Goal: Task Accomplishment & Management: Complete application form

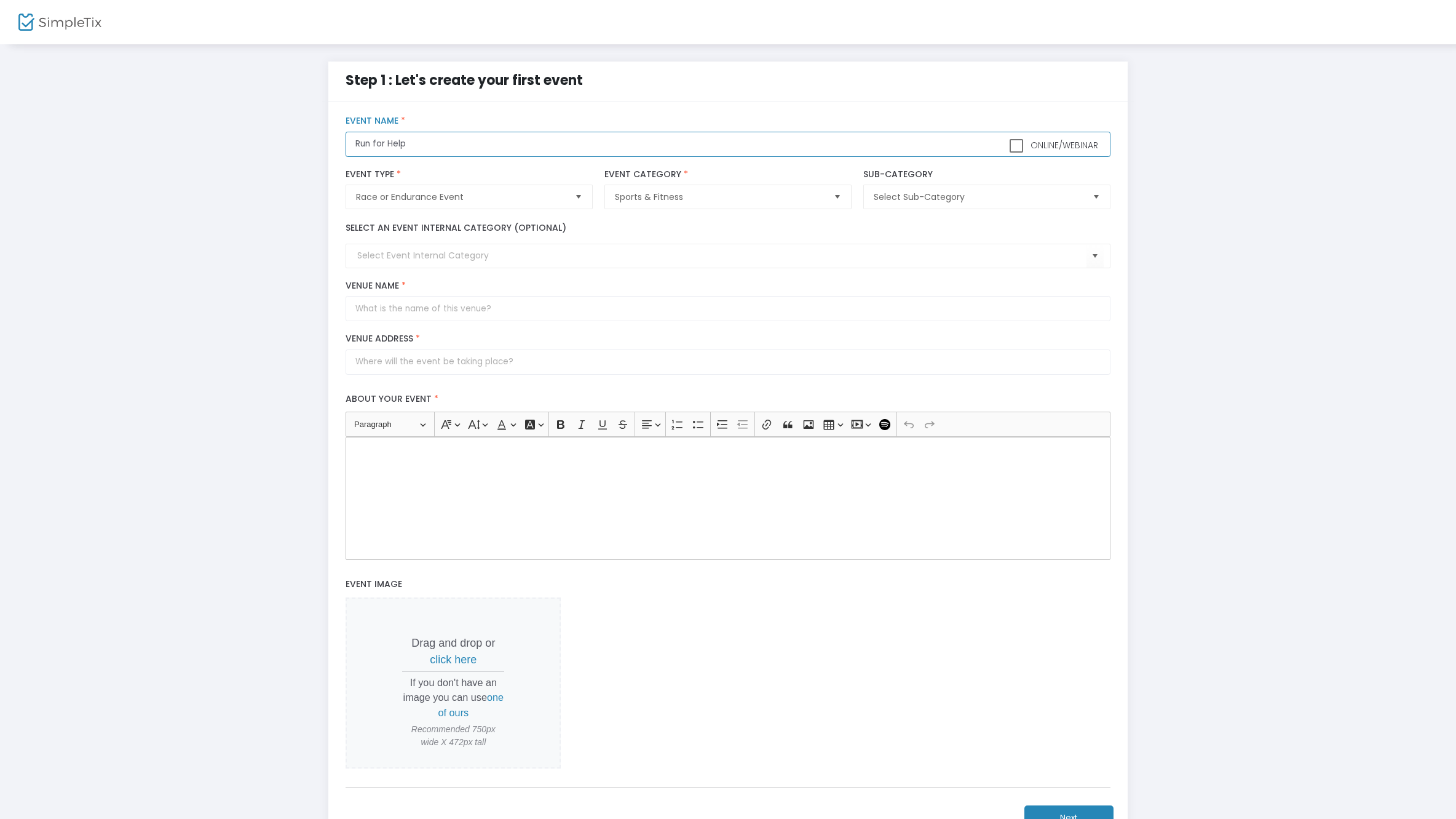
type input "Run for Help"
click at [1013, 201] on span "Select Sub-Category" at bounding box center [978, 197] width 208 height 12
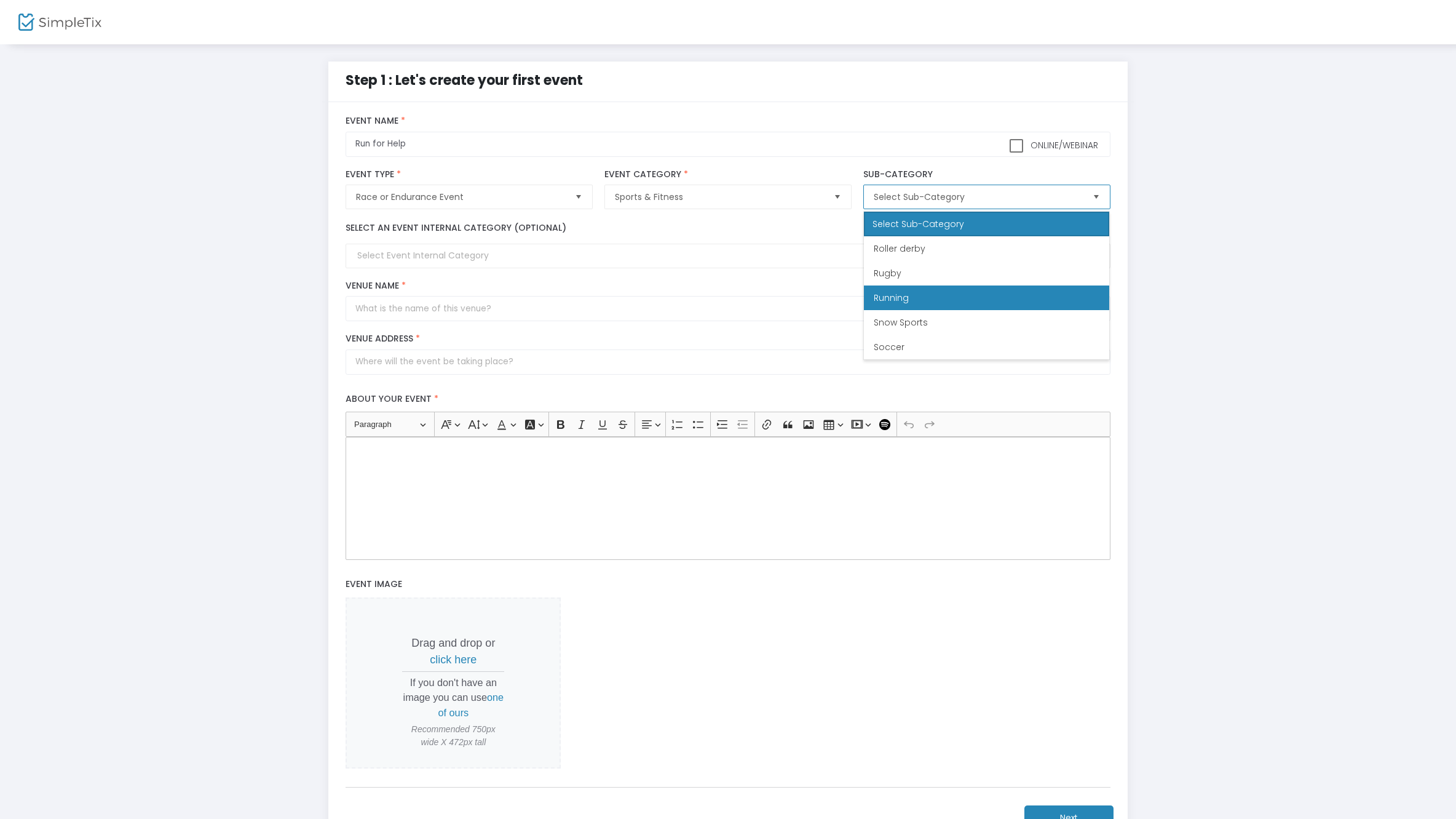
scroll to position [419, 0]
click at [950, 300] on li "Running" at bounding box center [987, 297] width 246 height 25
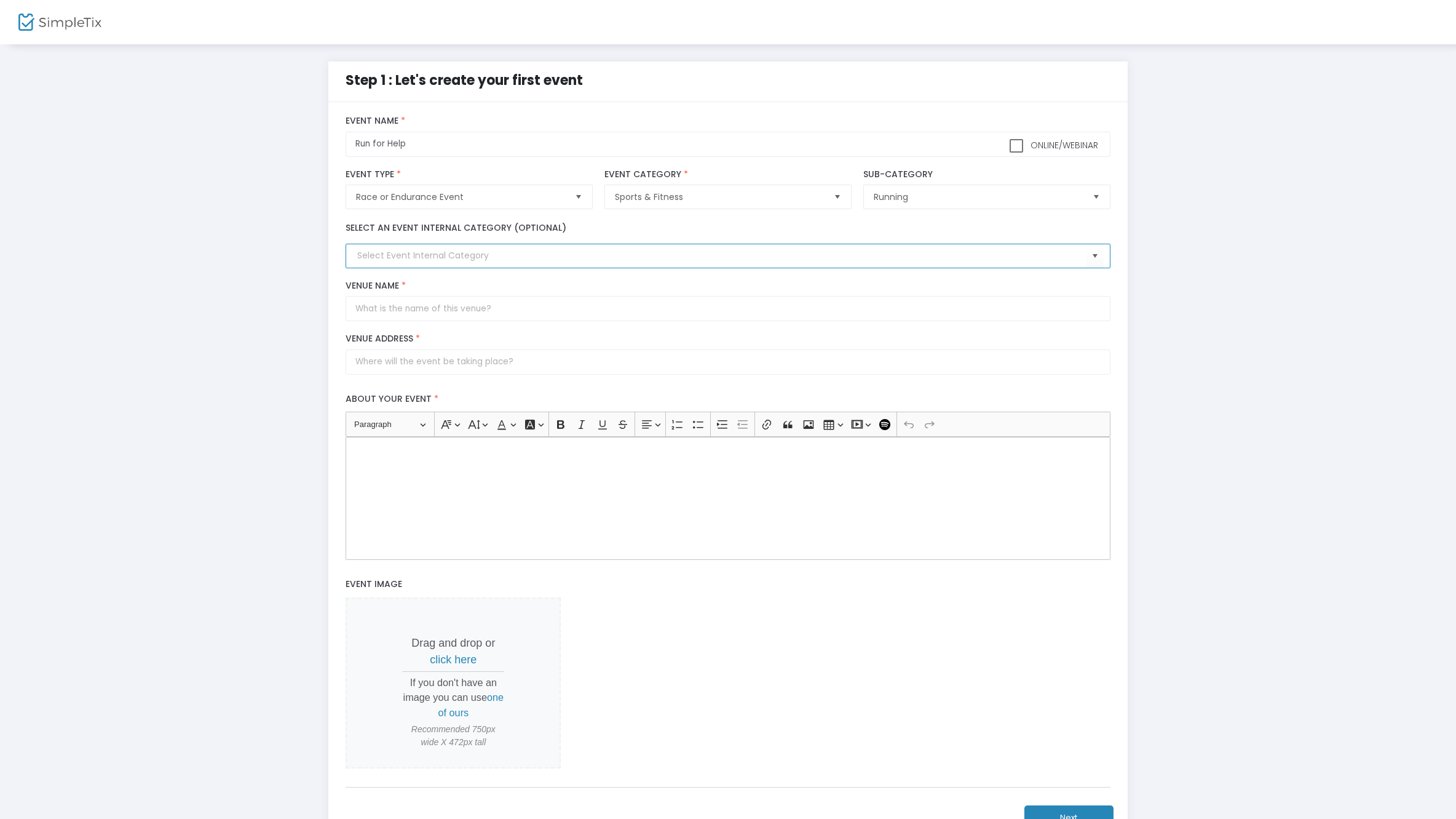
click at [523, 261] on input at bounding box center [721, 256] width 729 height 13
type input "[PERSON_NAME] Farm"
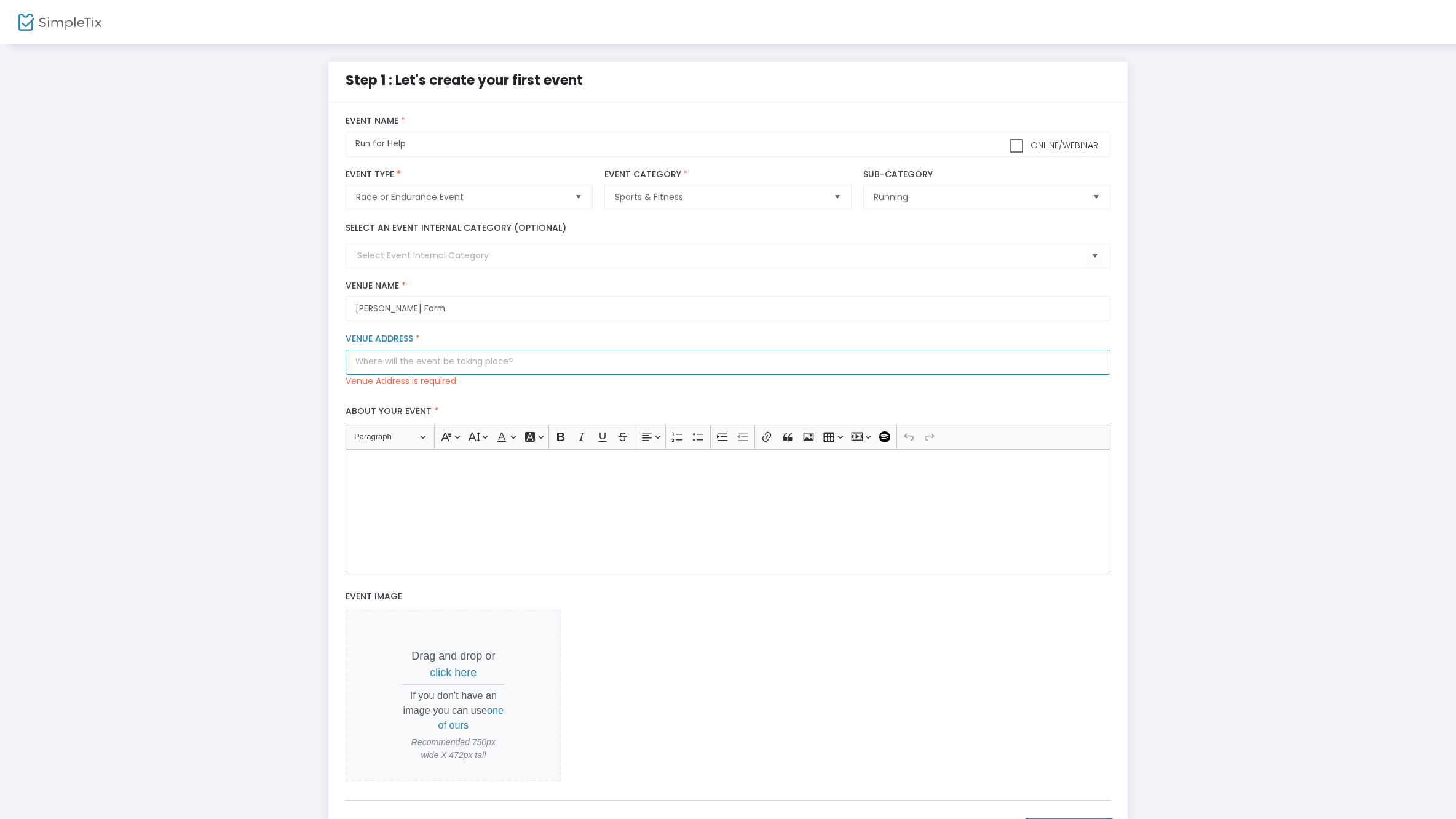
paste input "[STREET_ADDRESS]"
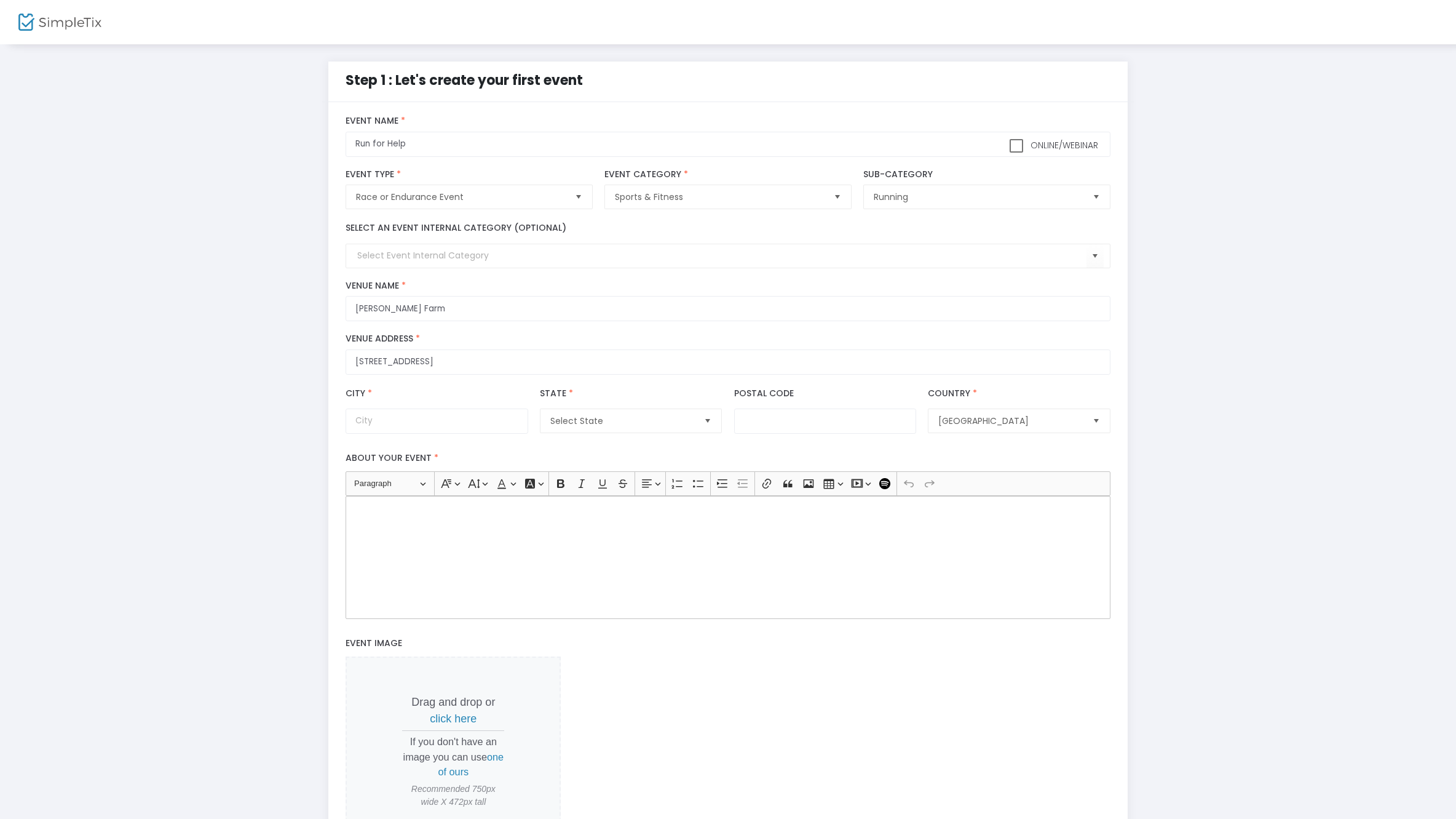
type input "[STREET_ADDRESS]"
type input "Walpole"
type input "02081"
click at [554, 537] on div "Rich Text Editor, main" at bounding box center [727, 562] width 764 height 123
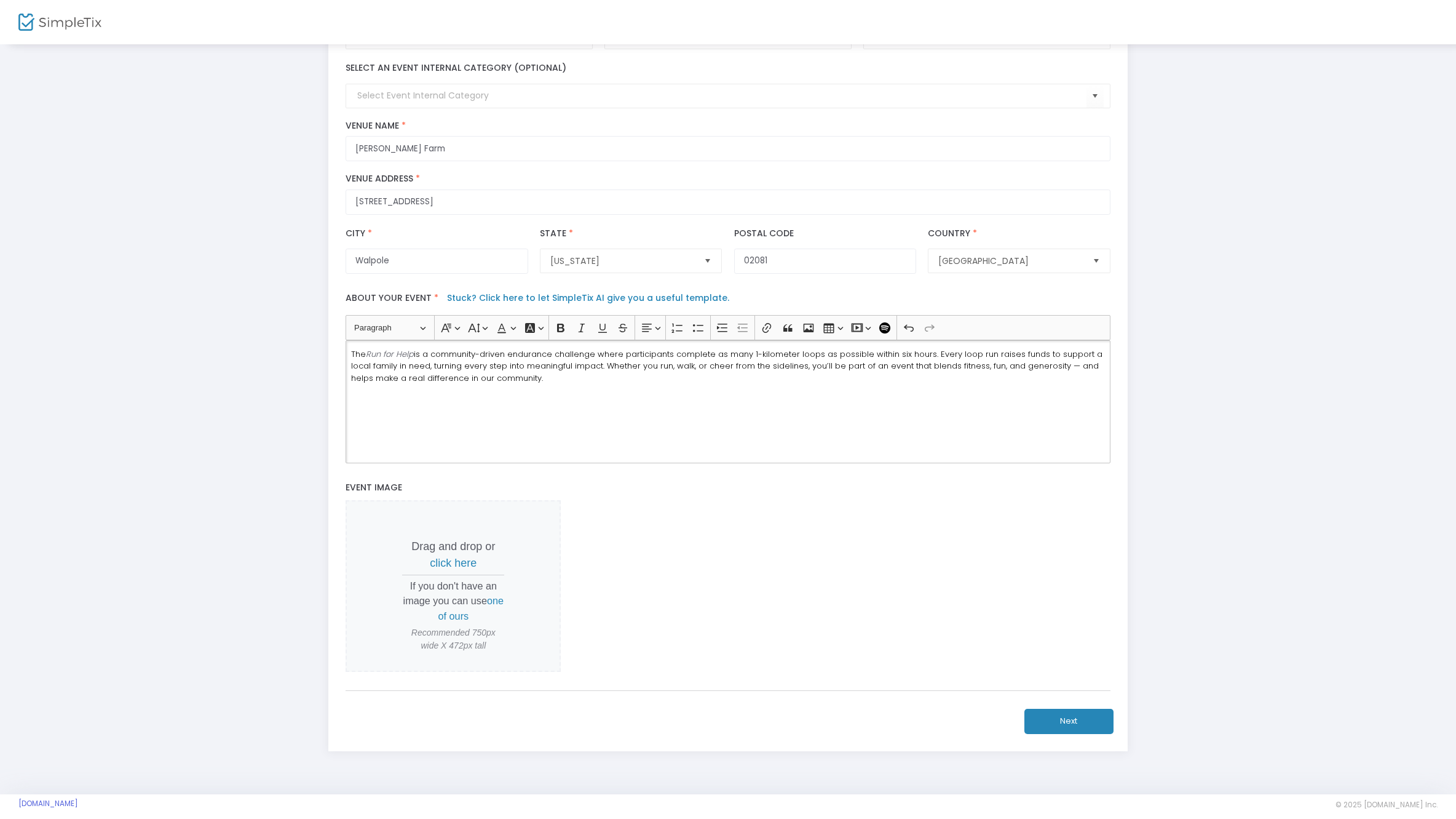
scroll to position [161, 0]
drag, startPoint x: 573, startPoint y: 573, endPoint x: 555, endPoint y: 593, distance: 26.9
click at [563, 584] on div "Drag and drop or click here If you don't have an image you can use one of ours …" at bounding box center [727, 585] width 764 height 172
click at [469, 620] on span "one of ours" at bounding box center [471, 607] width 66 height 26
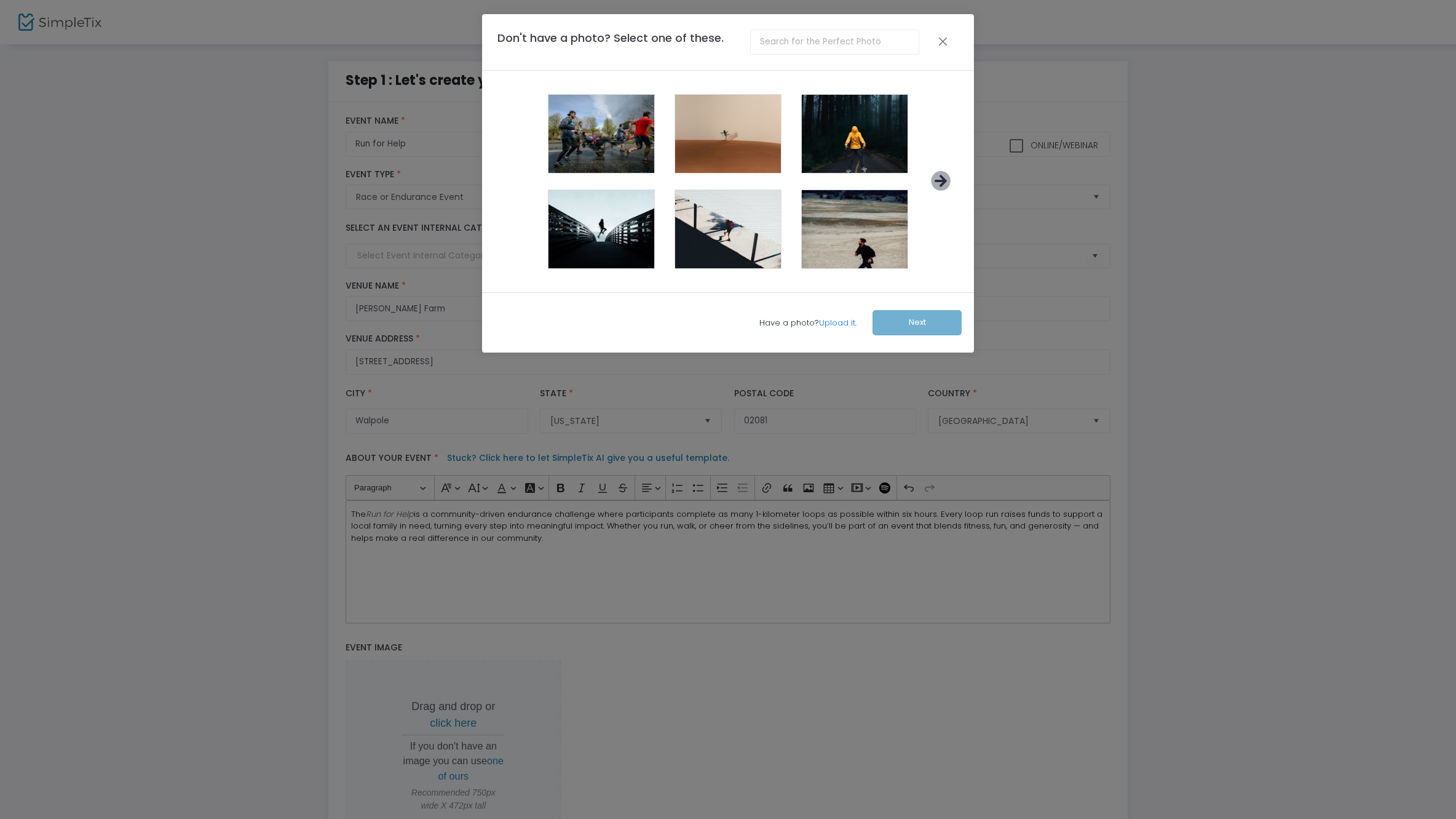
click at [944, 185] on icon at bounding box center [941, 181] width 20 height 20
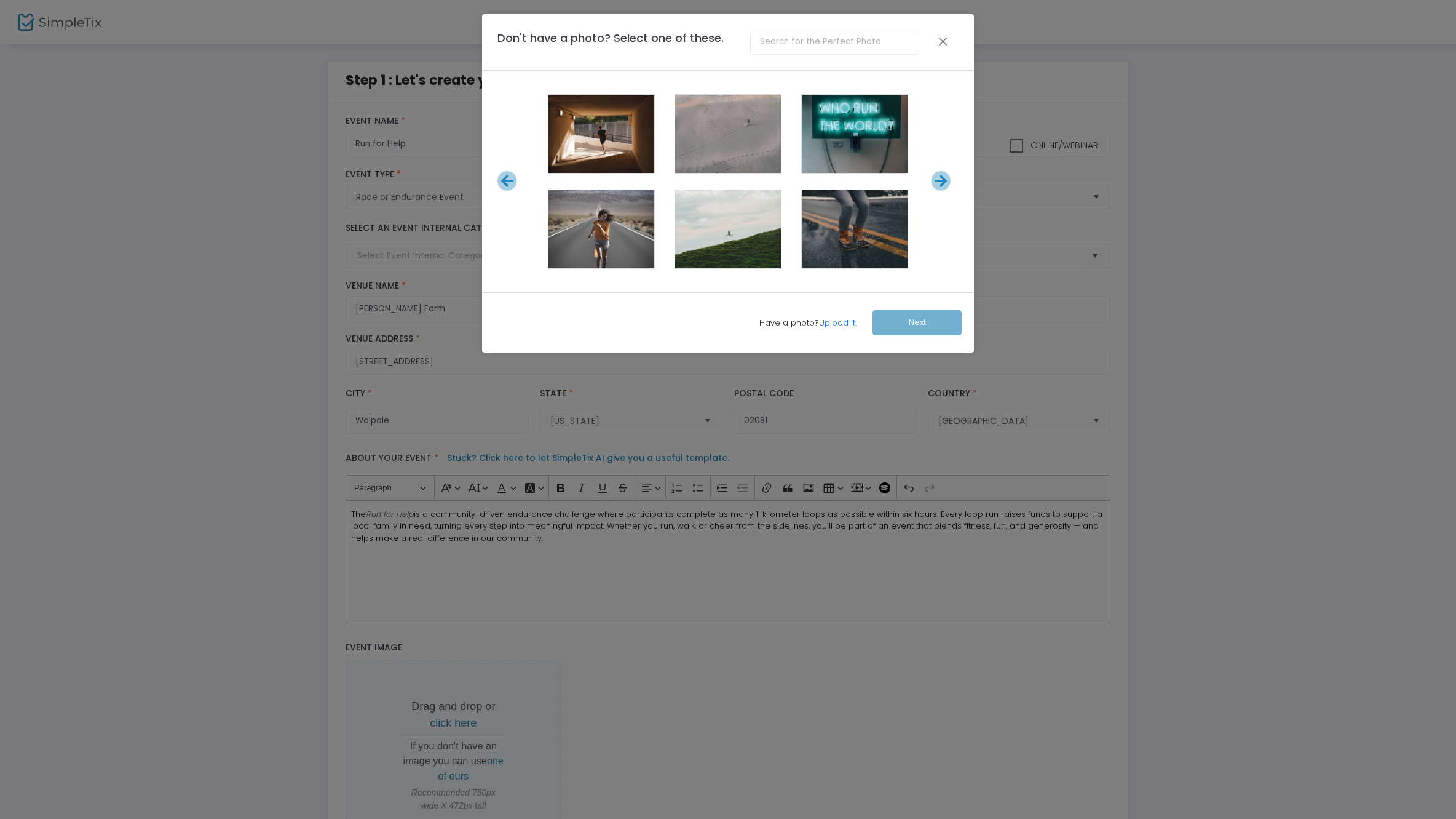
click at [944, 185] on icon at bounding box center [941, 181] width 20 height 20
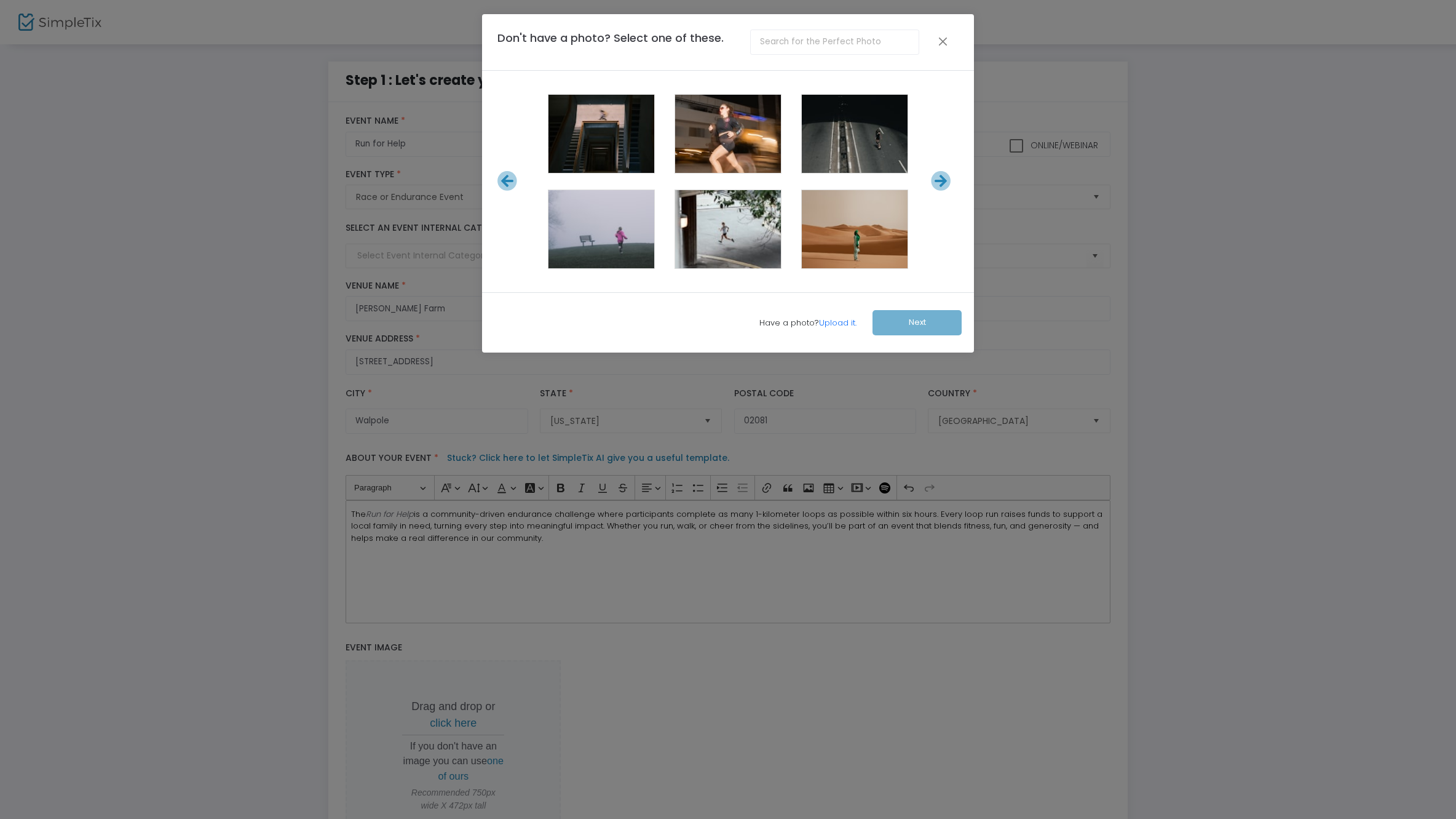
click at [944, 185] on icon at bounding box center [941, 181] width 20 height 20
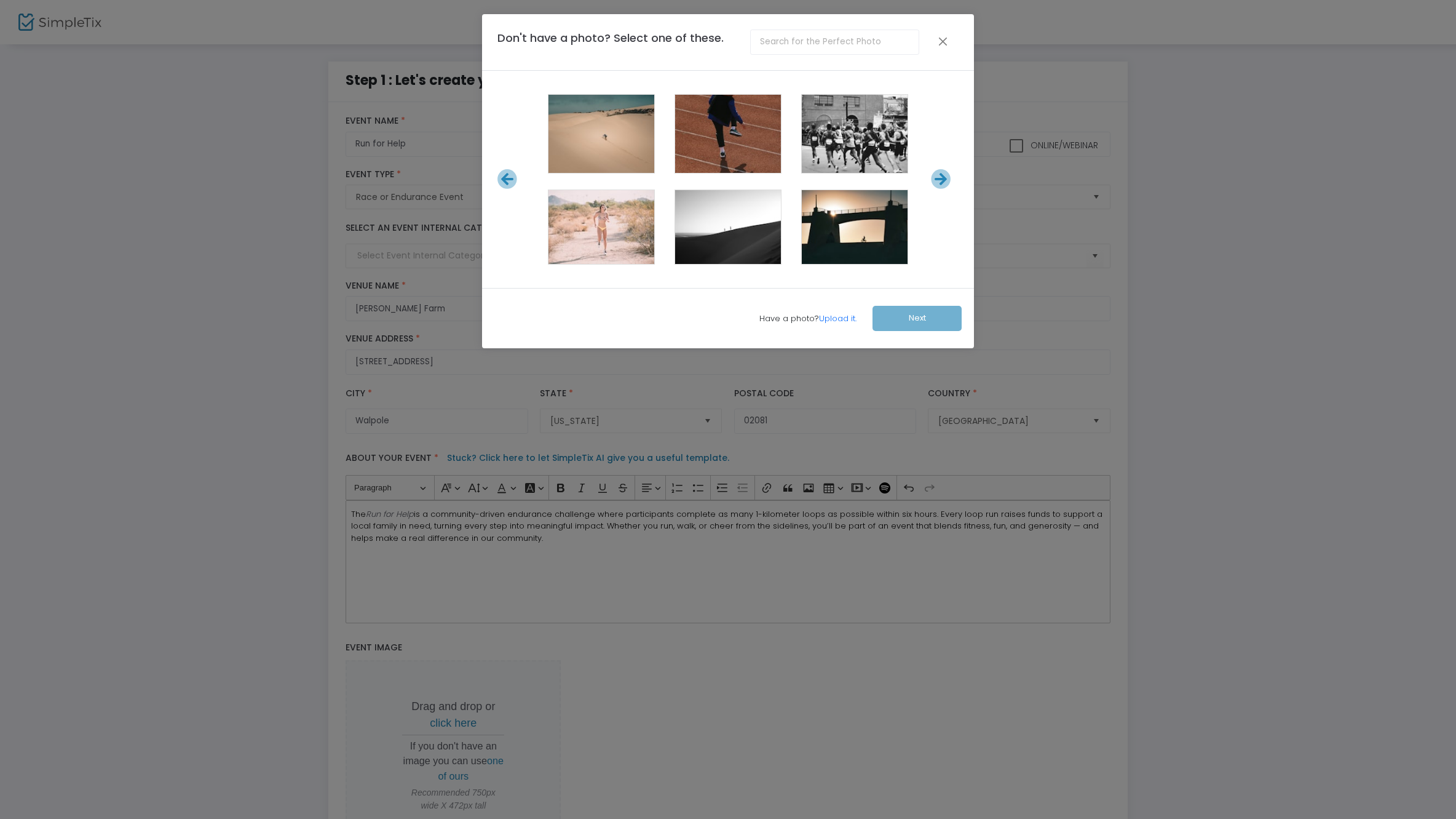
click at [944, 185] on icon at bounding box center [941, 179] width 20 height 20
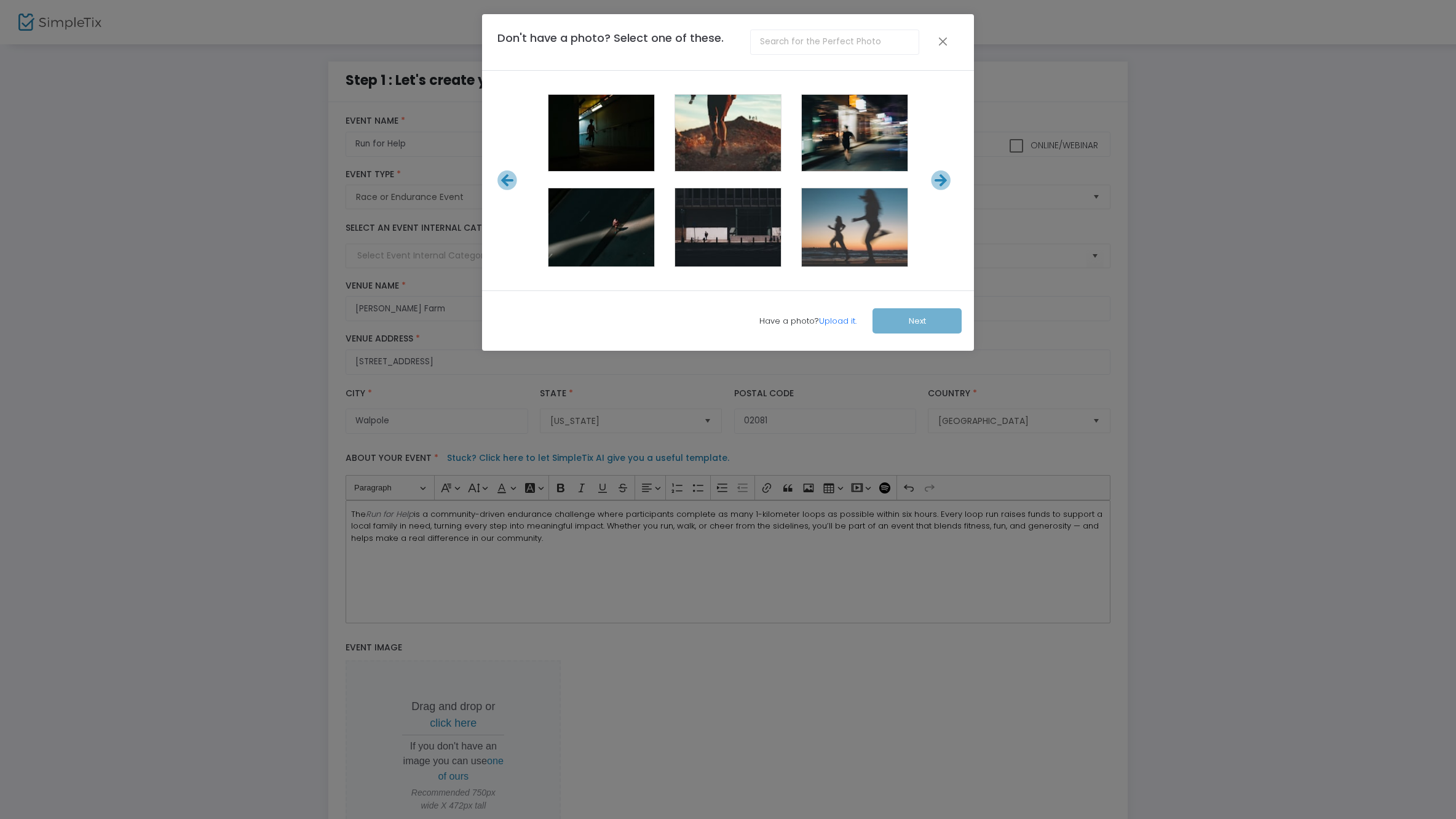
click at [944, 185] on icon at bounding box center [941, 181] width 20 height 20
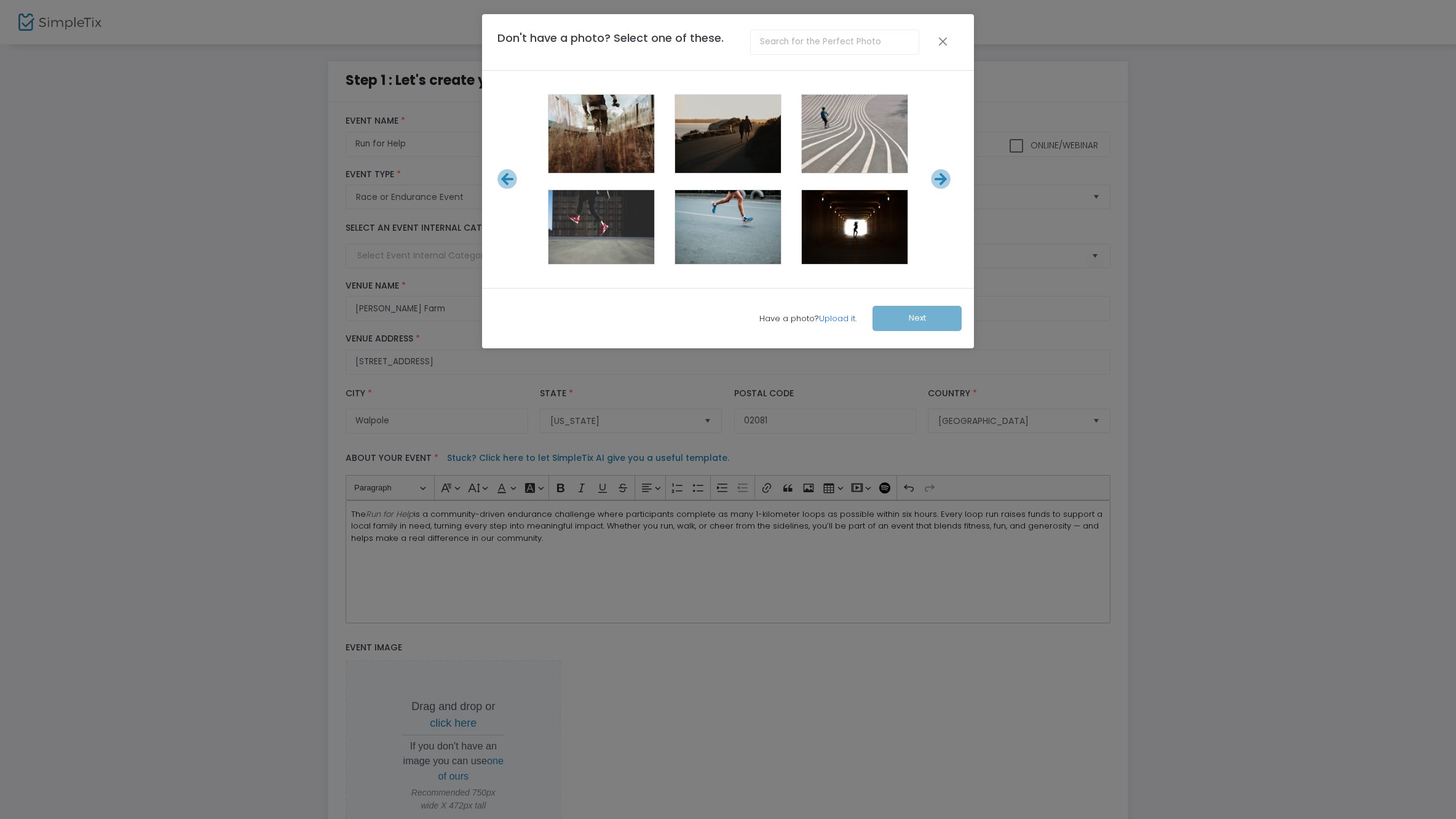
click at [944, 185] on icon at bounding box center [941, 179] width 20 height 20
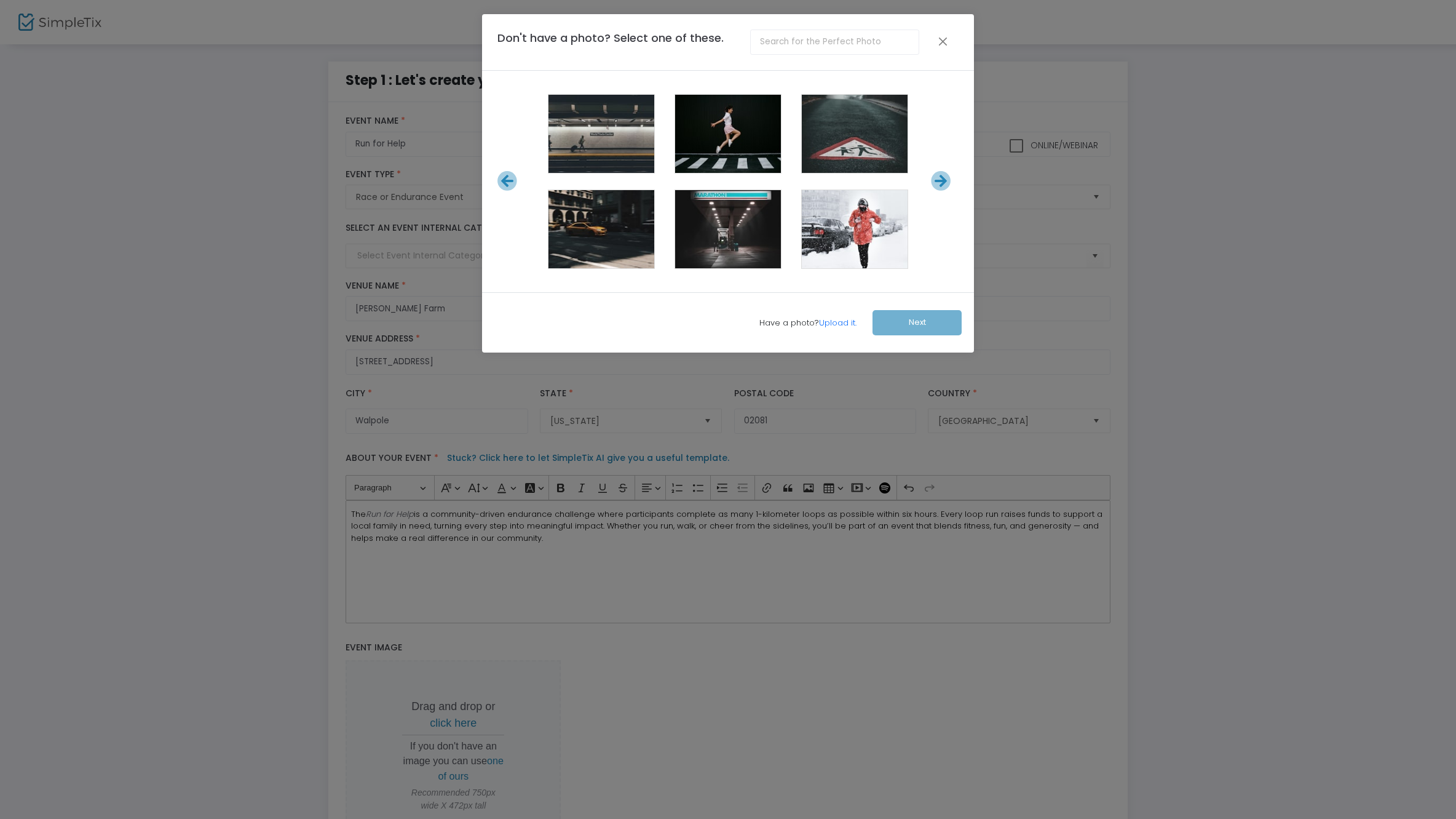
click at [944, 185] on icon at bounding box center [941, 181] width 20 height 20
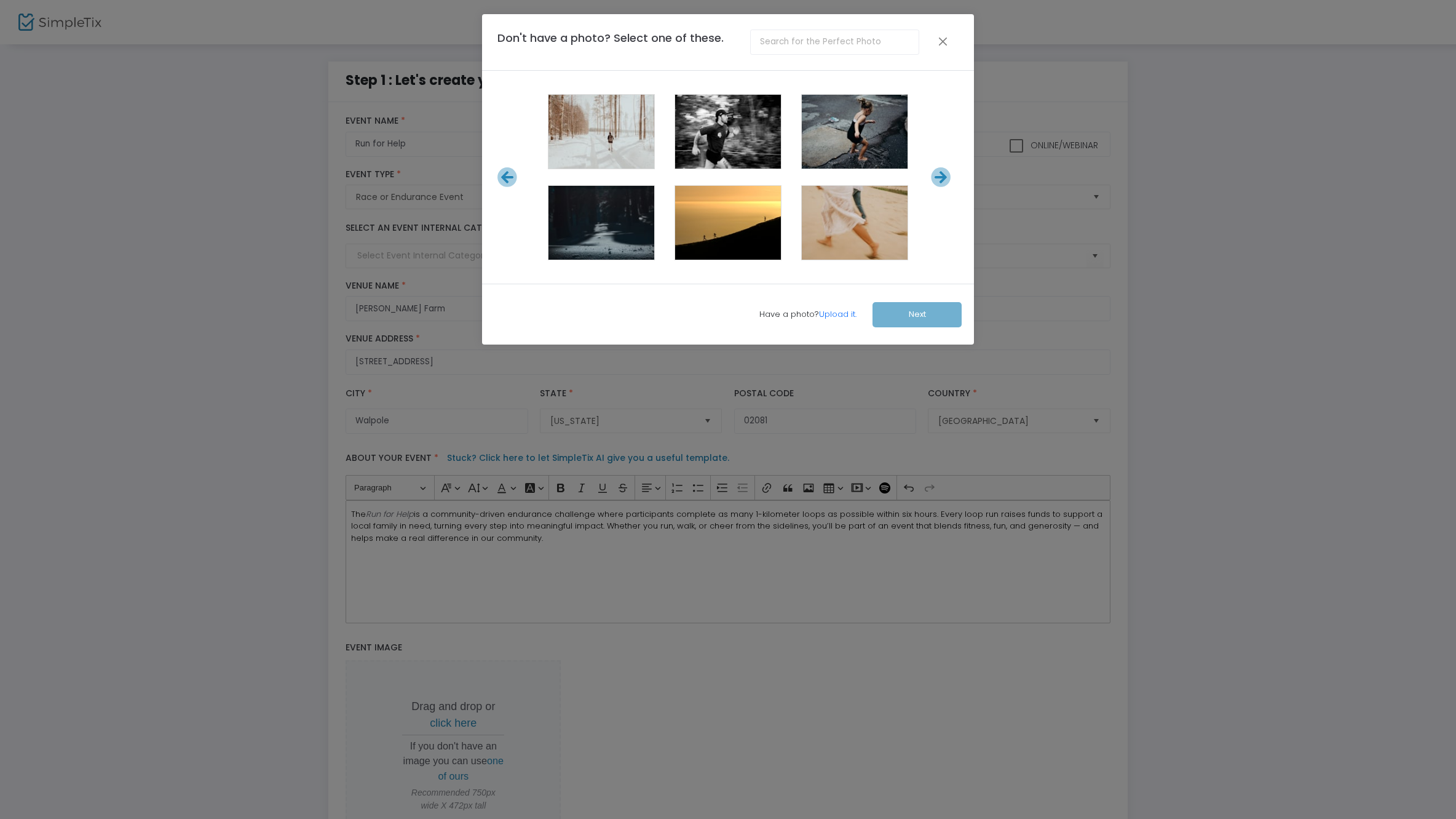
click at [944, 185] on icon at bounding box center [941, 177] width 20 height 20
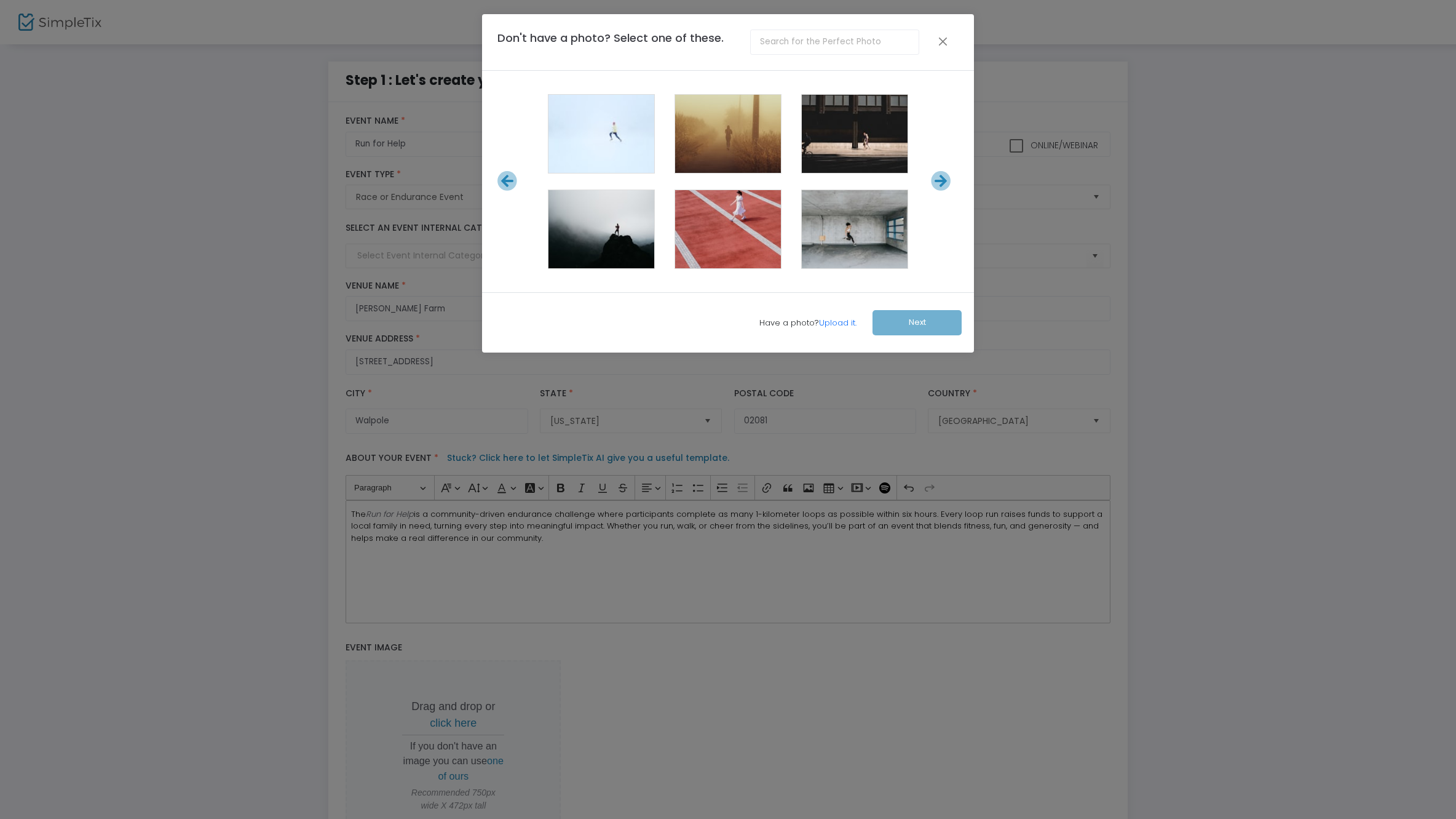
click at [944, 185] on icon at bounding box center [941, 181] width 20 height 20
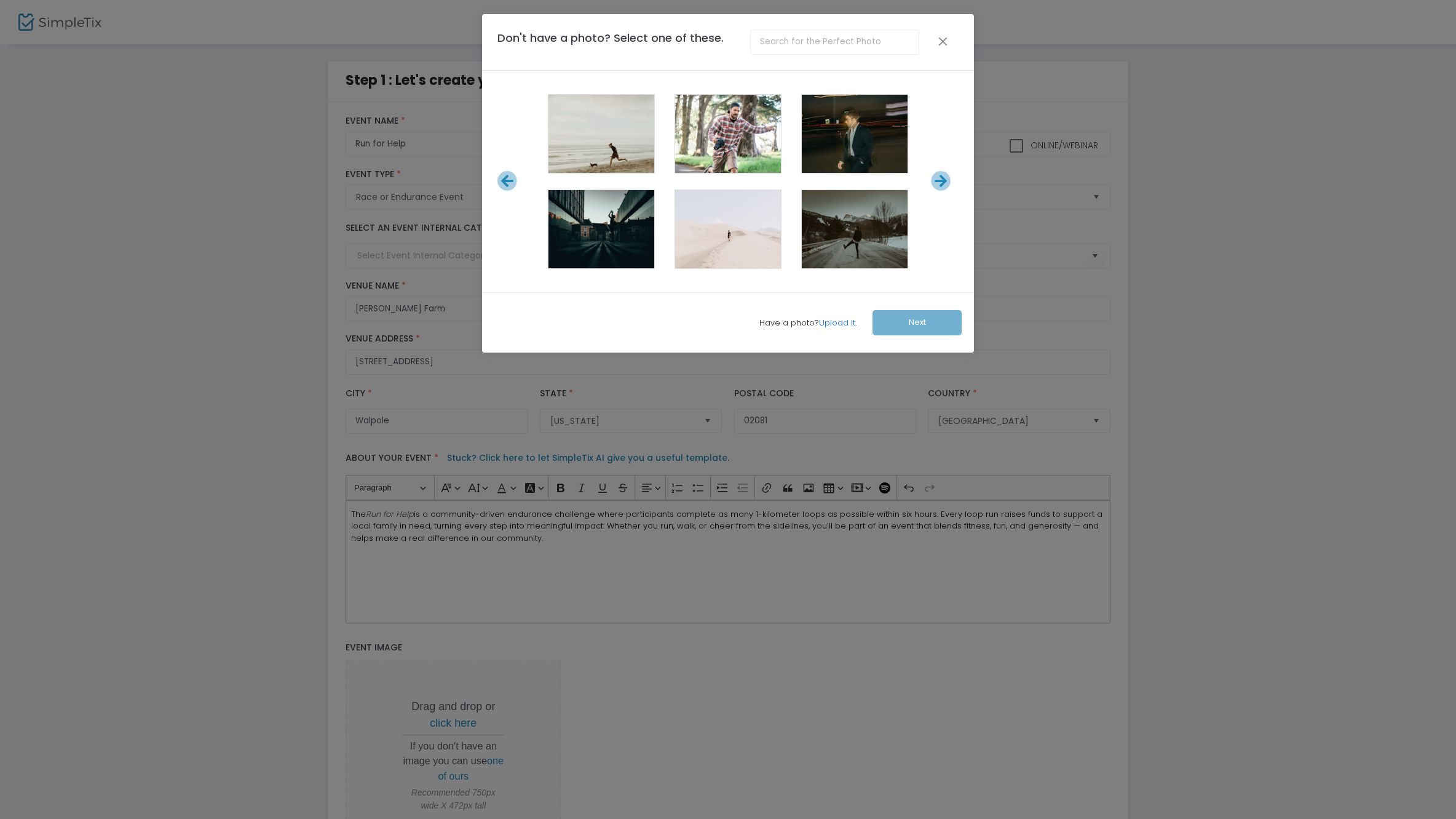
click at [944, 185] on icon at bounding box center [941, 181] width 20 height 20
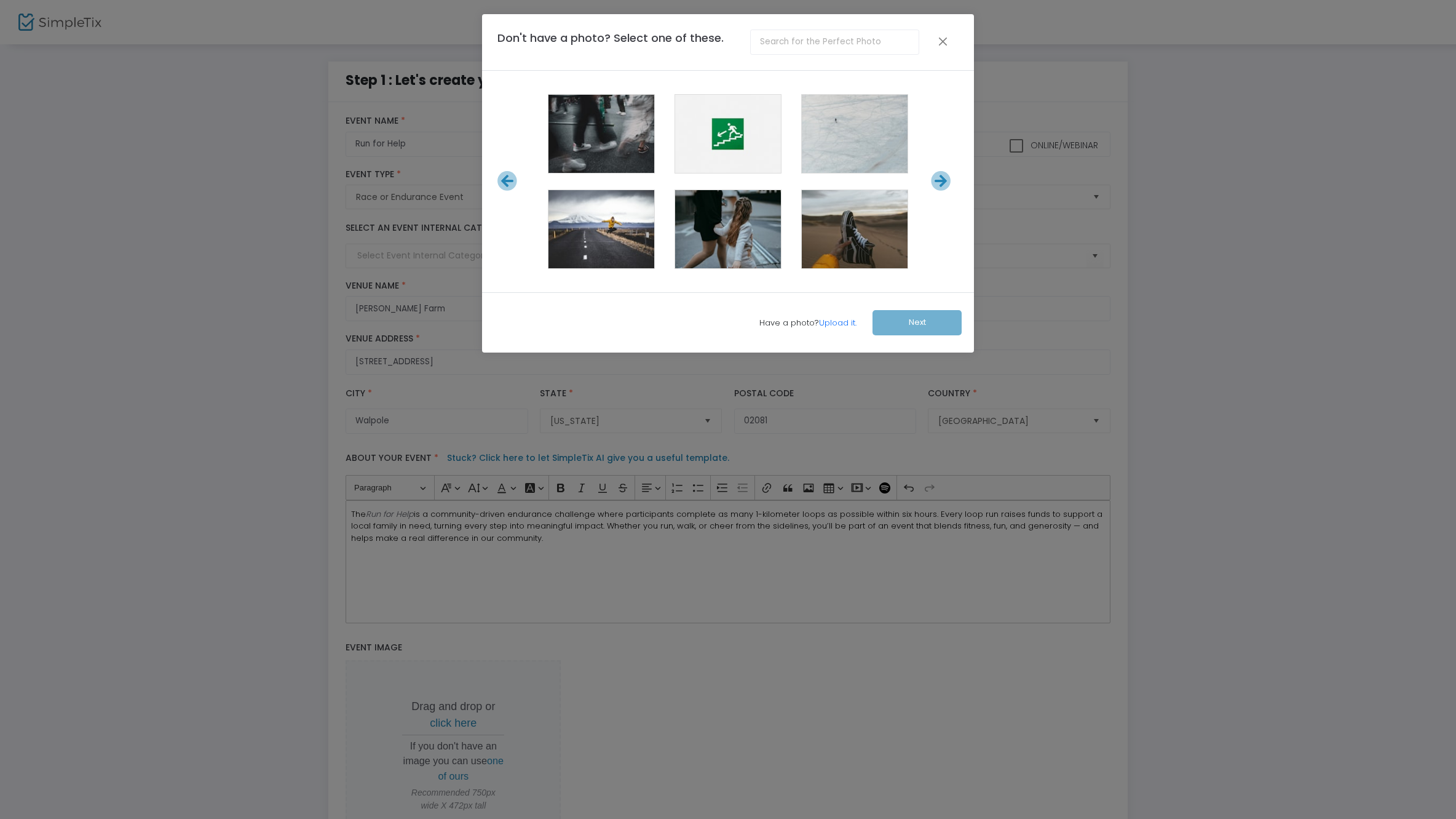
click at [944, 185] on icon at bounding box center [941, 181] width 20 height 20
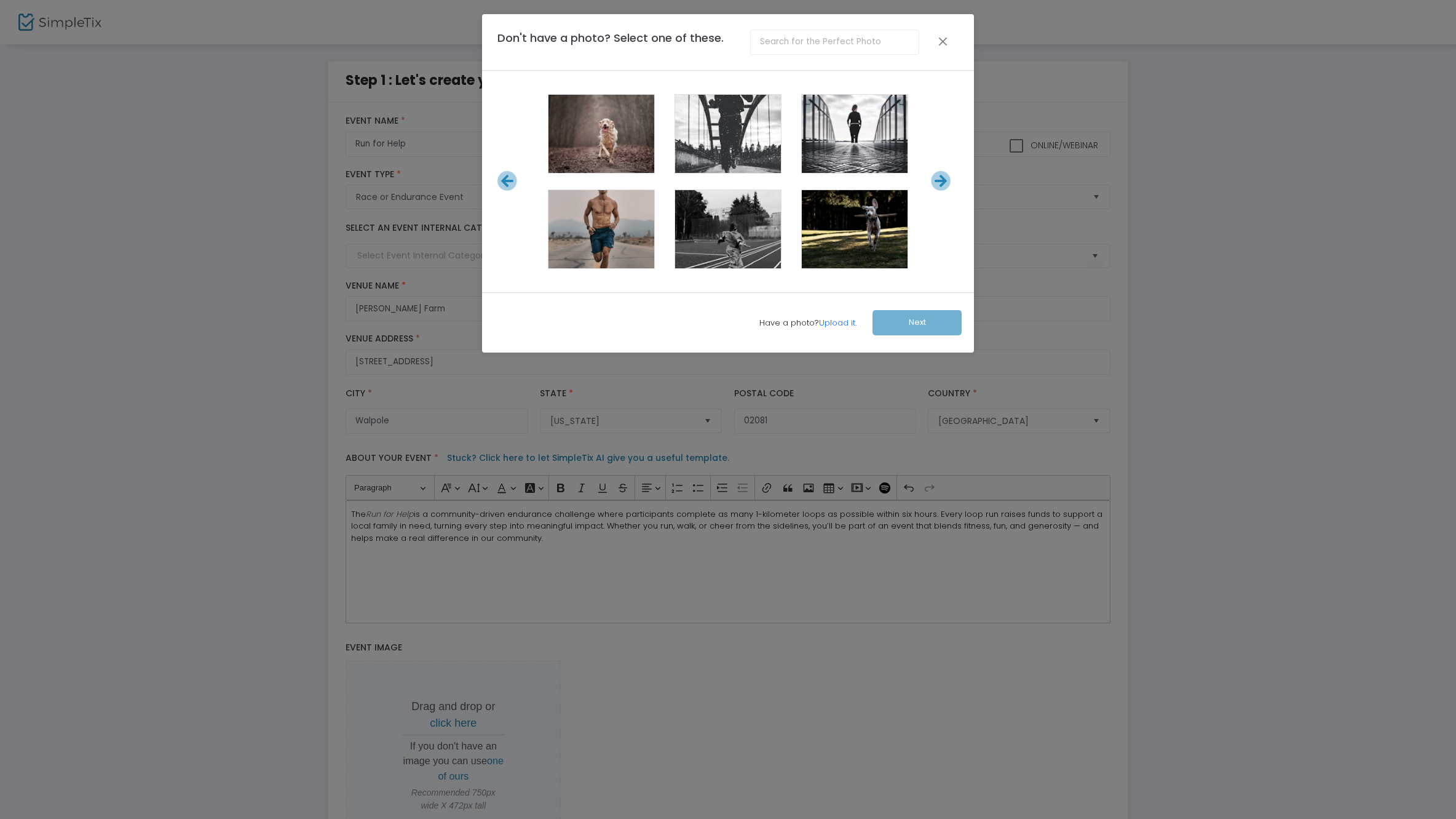
click at [944, 185] on icon at bounding box center [941, 181] width 20 height 20
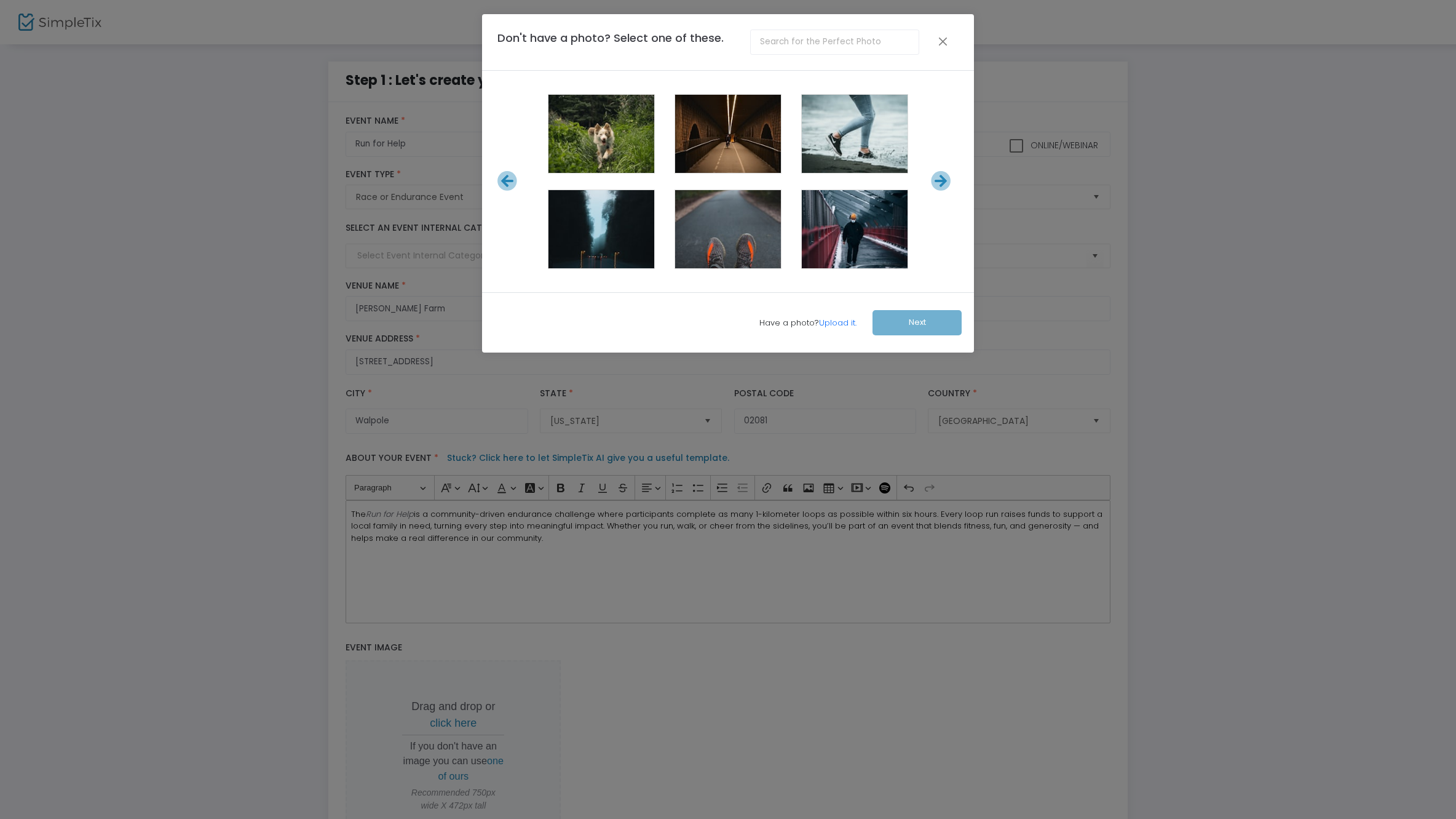
click at [944, 185] on icon at bounding box center [941, 181] width 20 height 20
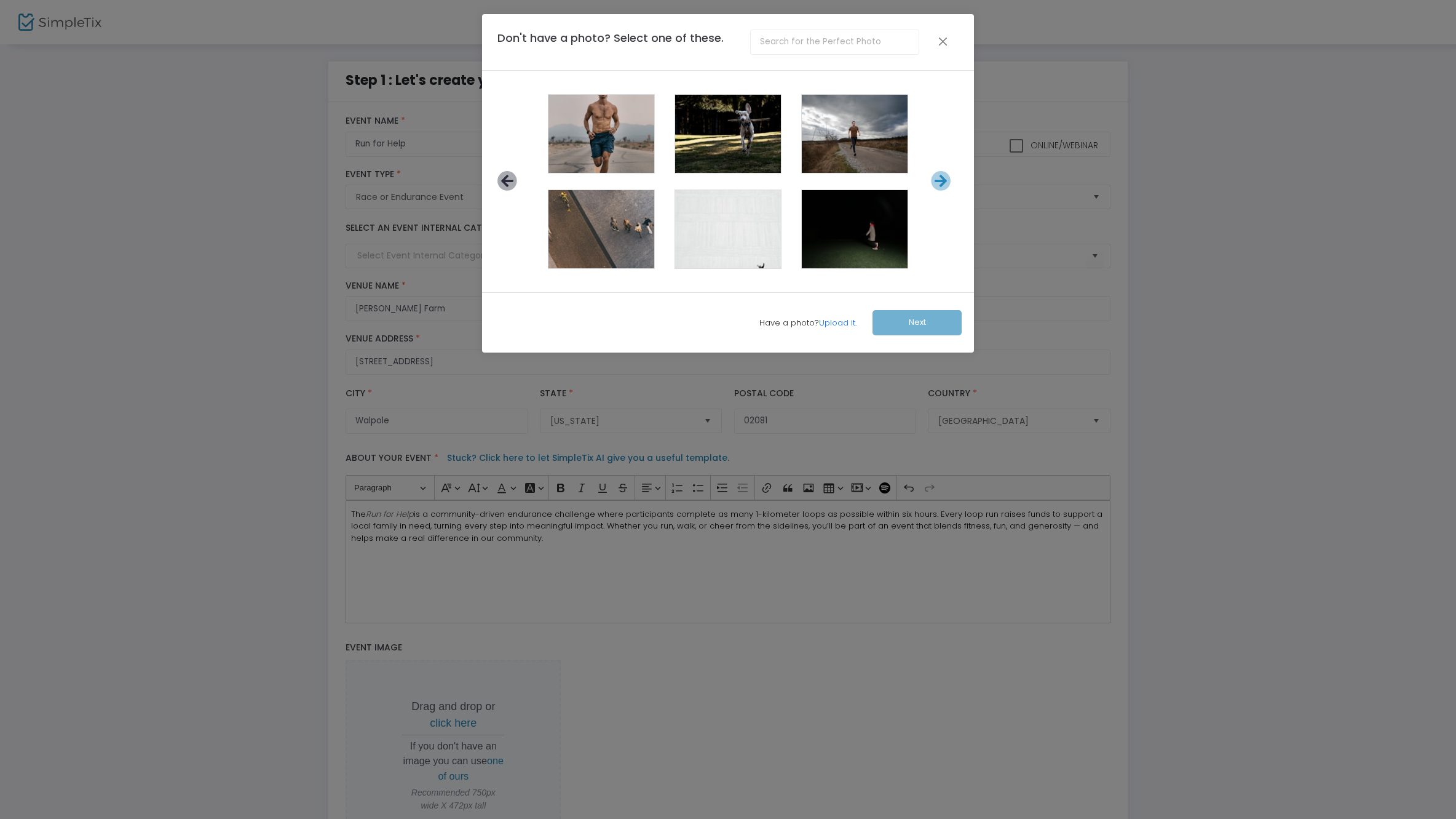
click at [510, 185] on icon at bounding box center [507, 181] width 20 height 20
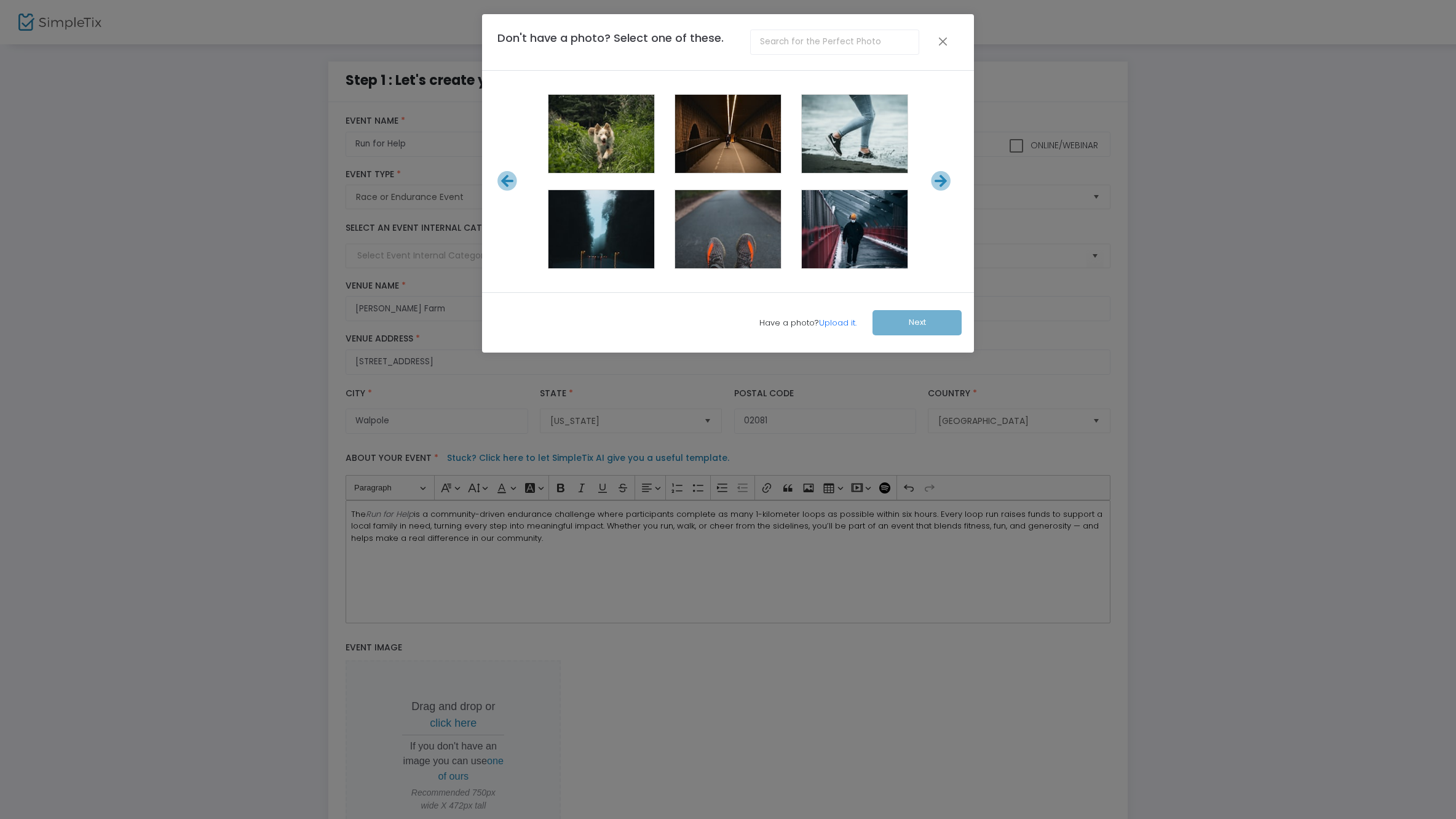
click at [510, 185] on icon at bounding box center [507, 181] width 20 height 20
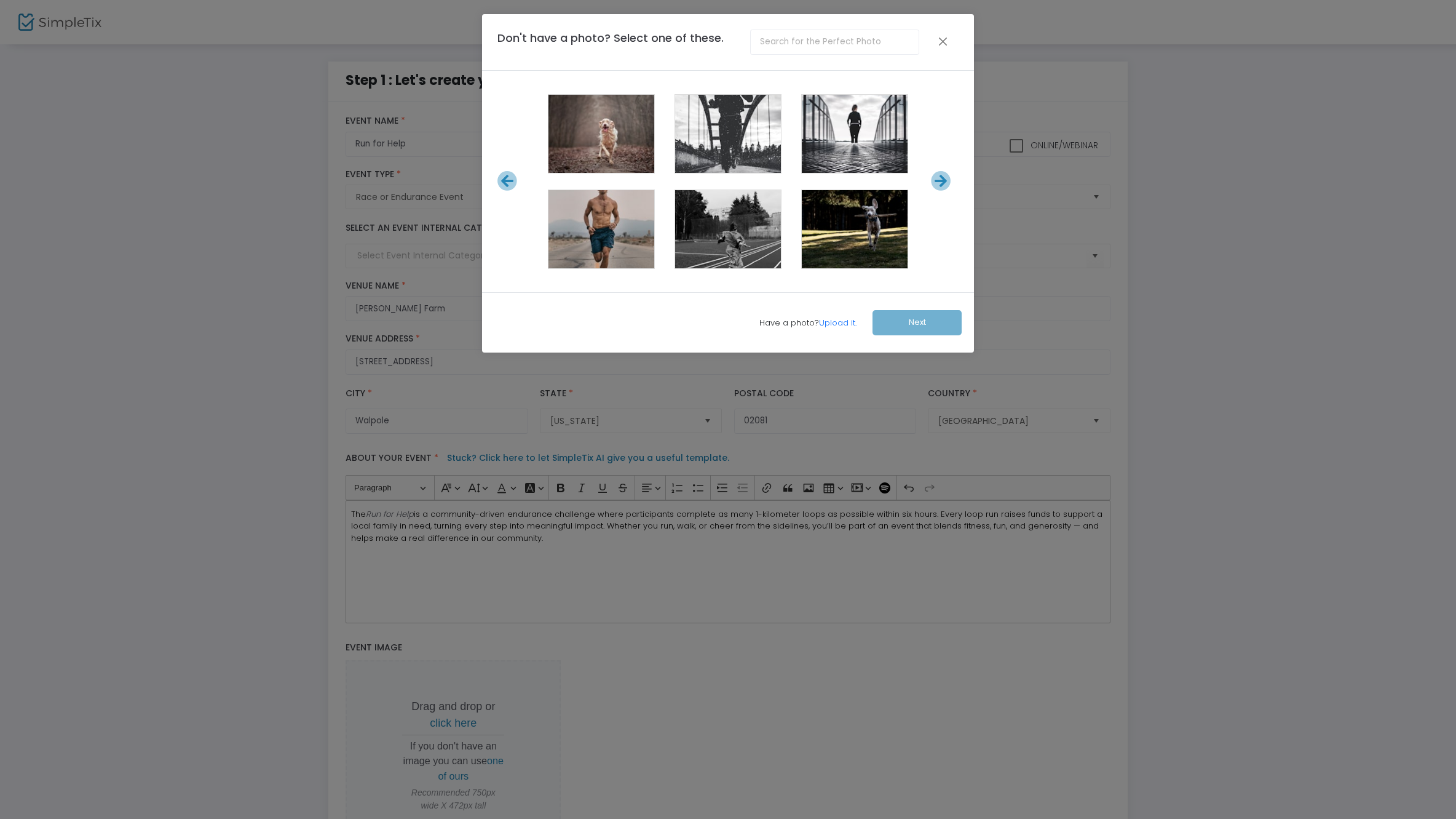
click at [510, 185] on icon at bounding box center [507, 181] width 20 height 20
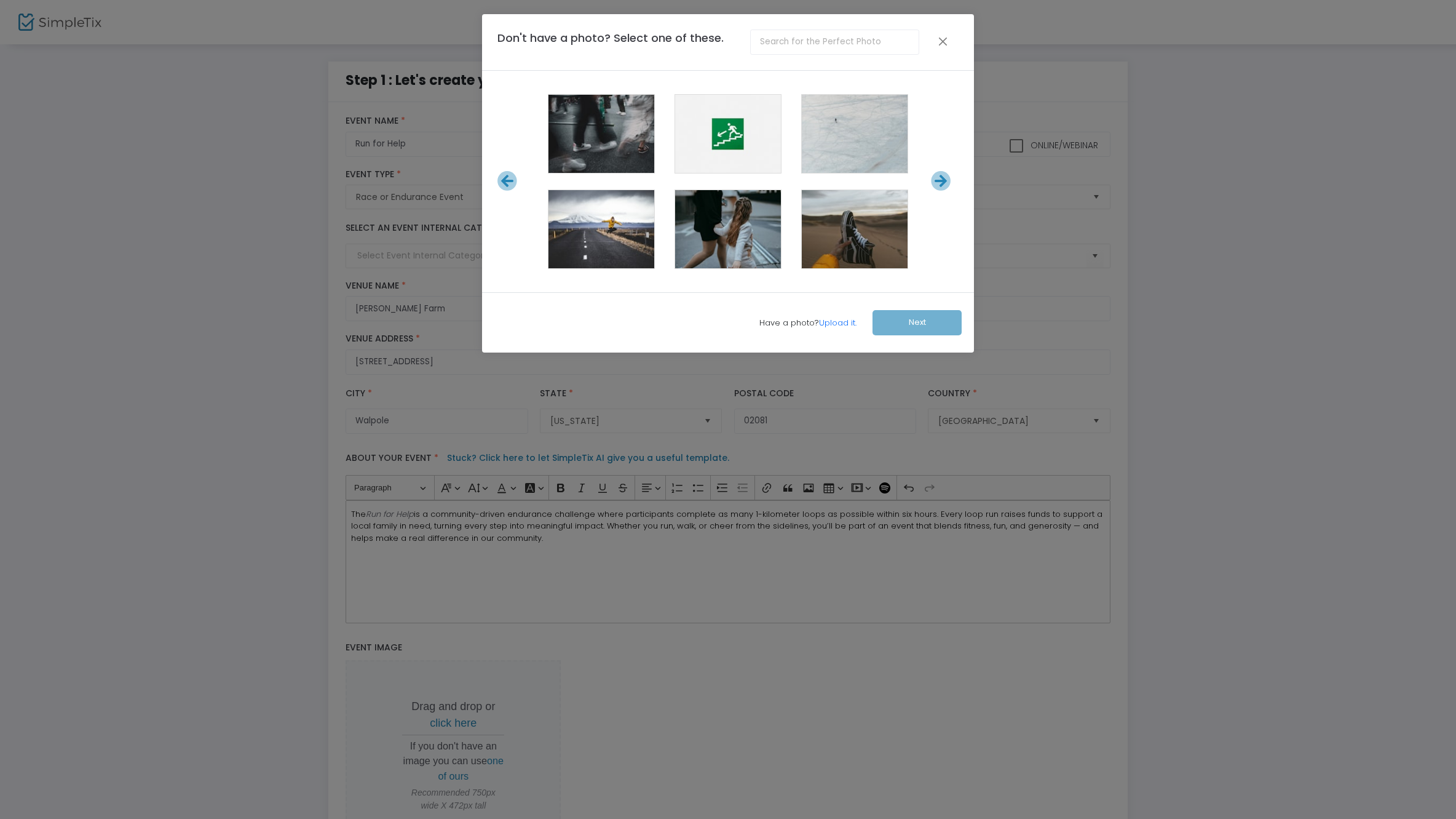
click at [510, 185] on icon at bounding box center [507, 181] width 20 height 20
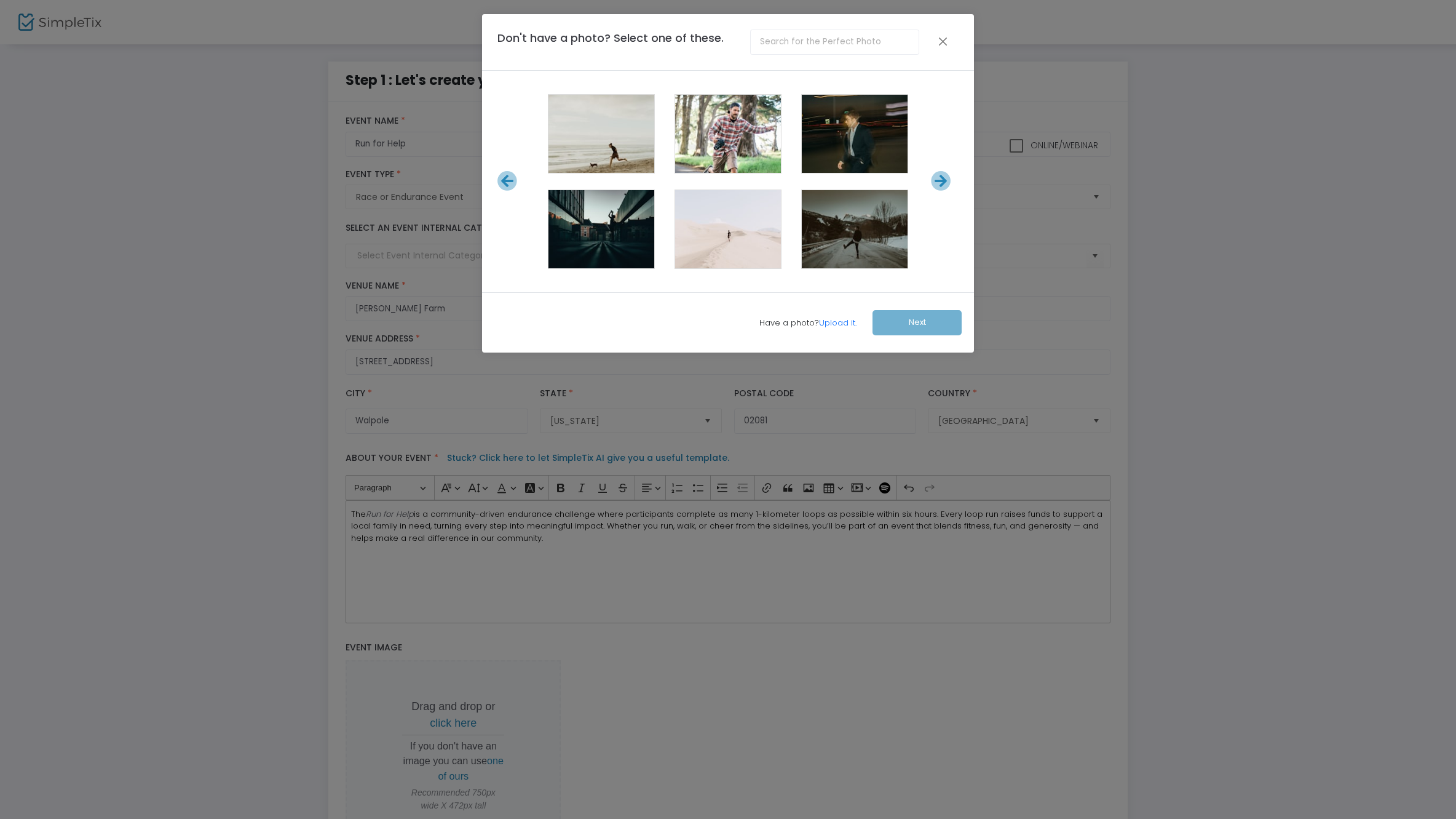
click at [510, 185] on icon at bounding box center [507, 181] width 20 height 20
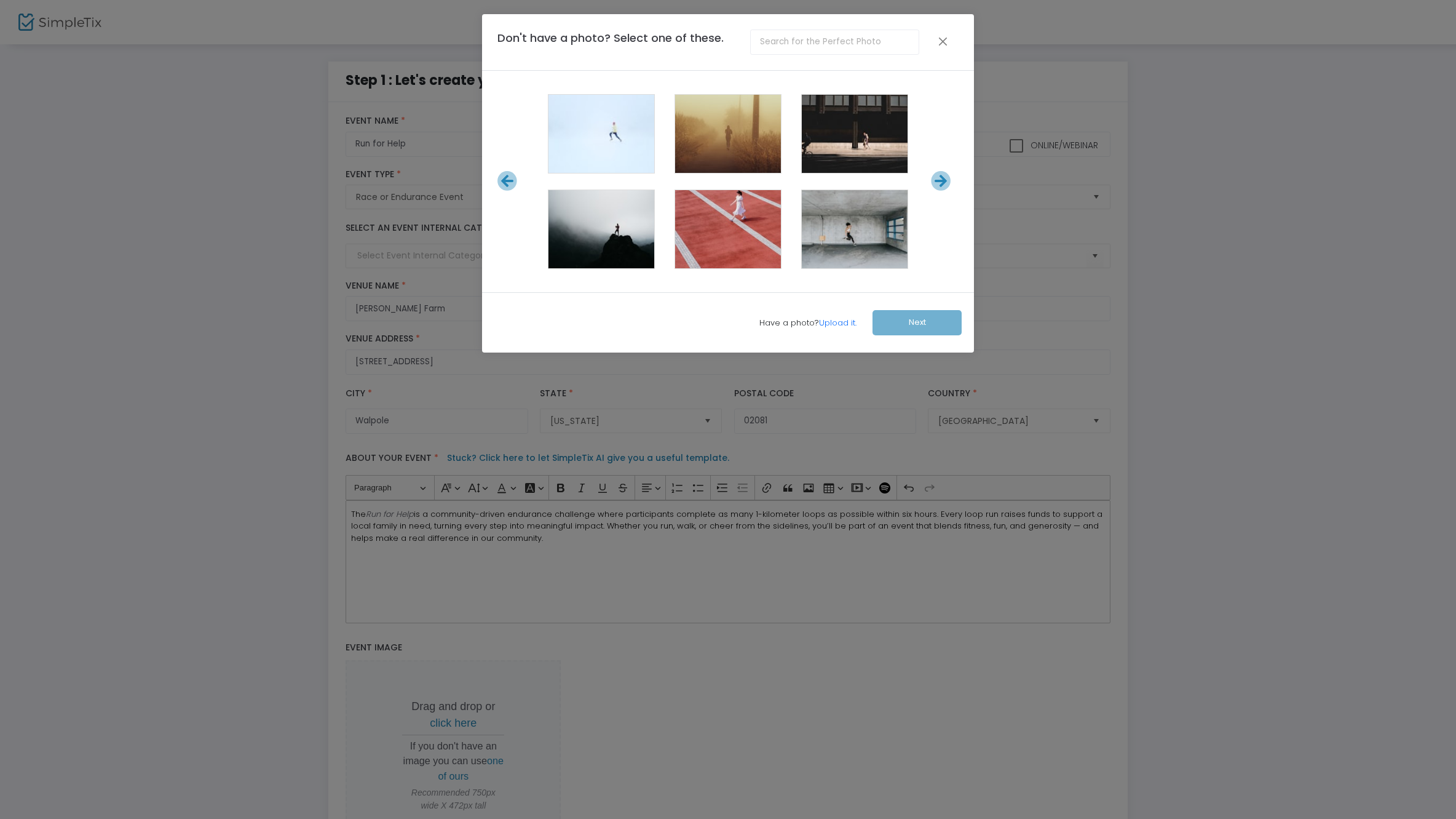
click at [510, 185] on icon at bounding box center [507, 181] width 20 height 20
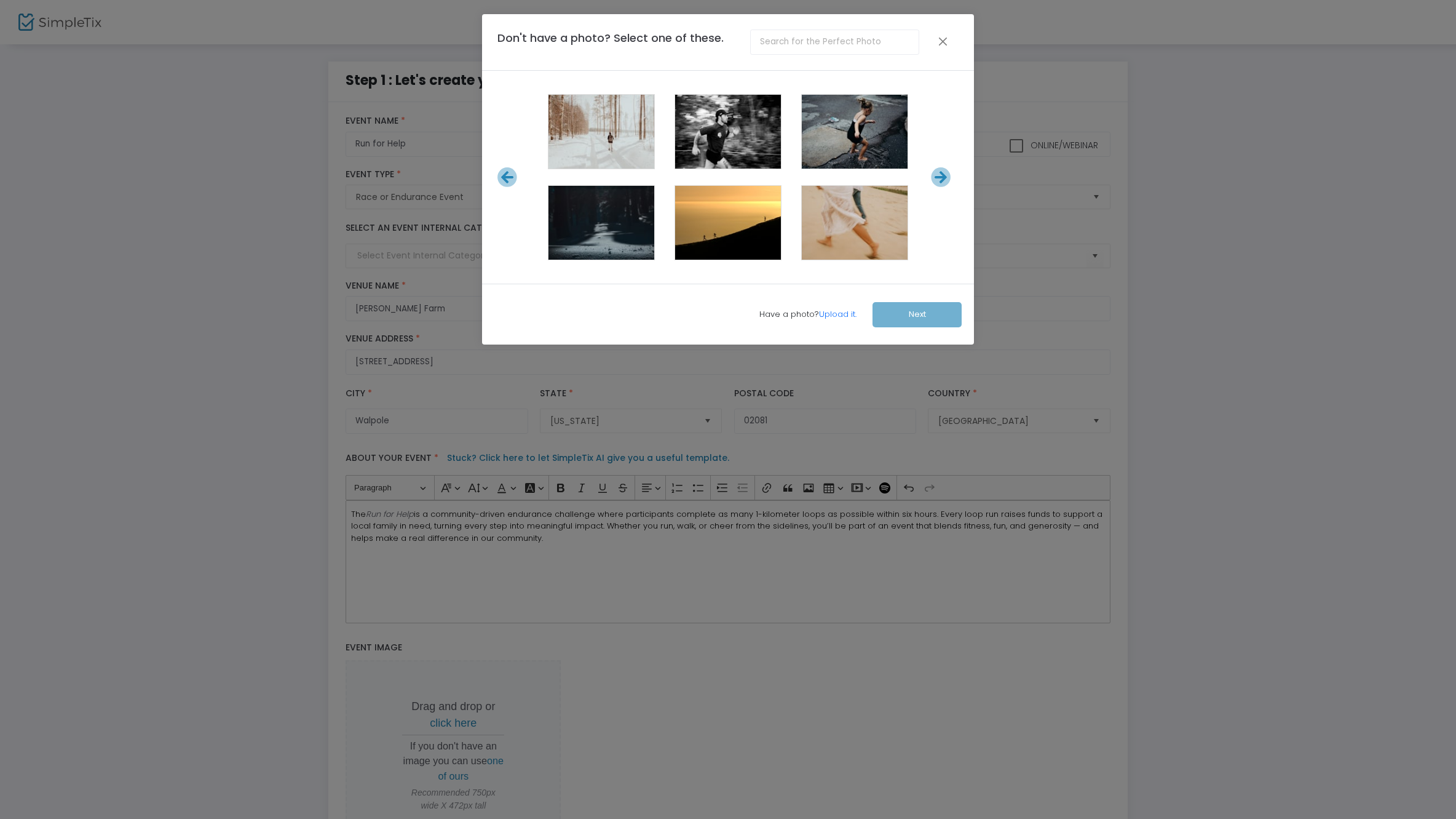
click at [510, 185] on icon at bounding box center [507, 177] width 20 height 20
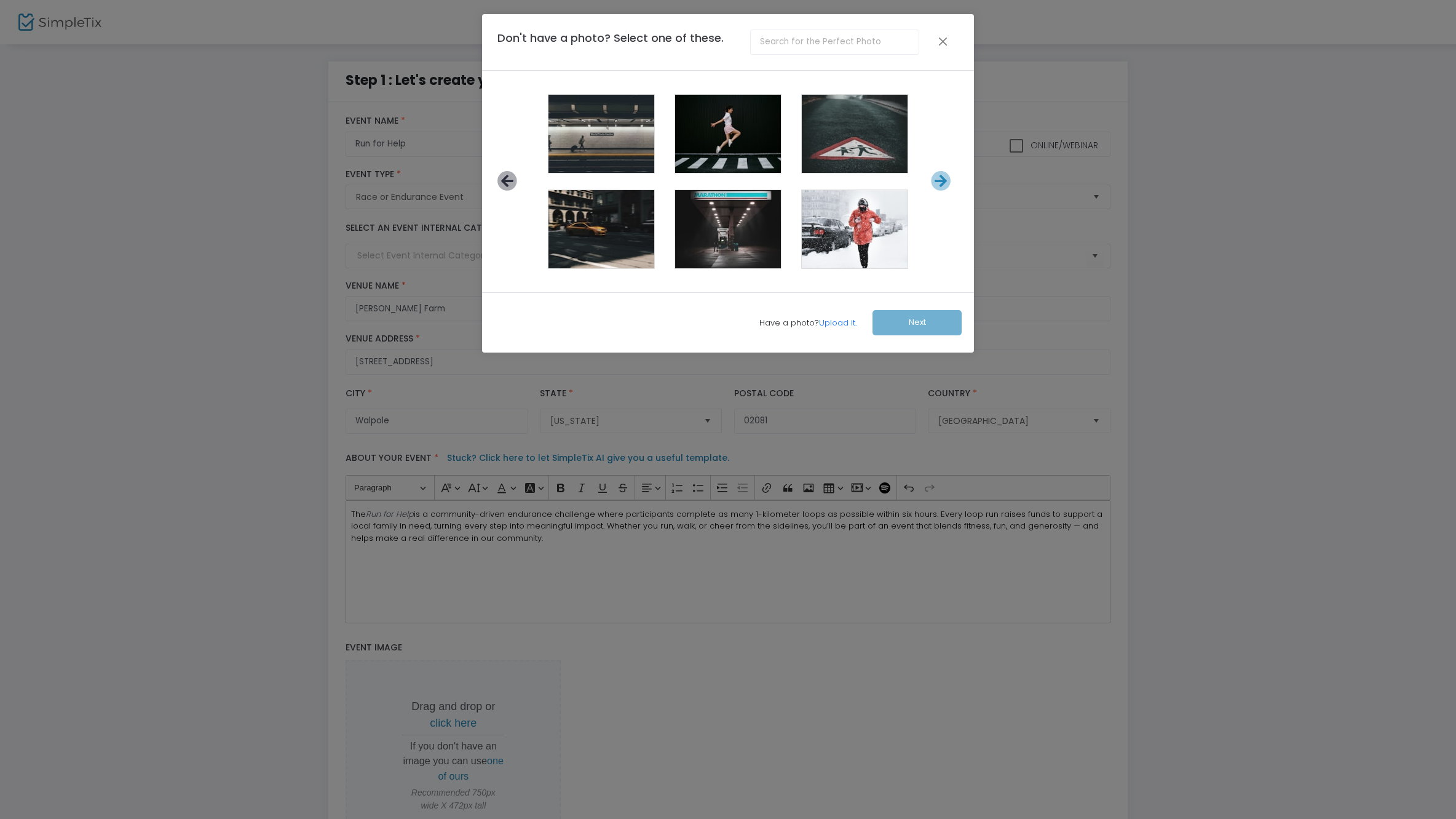
click at [510, 185] on icon at bounding box center [507, 181] width 20 height 20
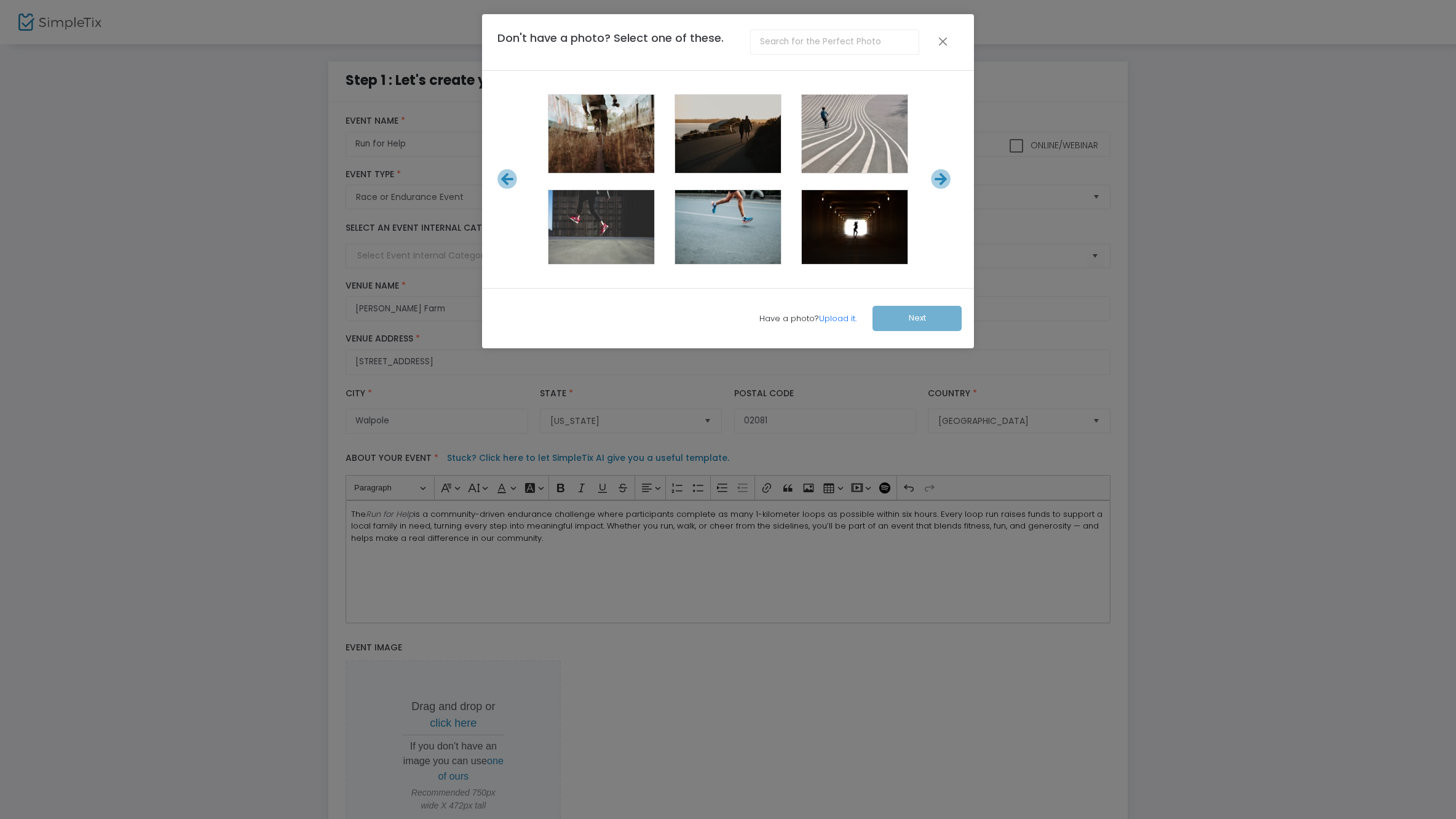
click at [510, 185] on icon at bounding box center [507, 179] width 20 height 20
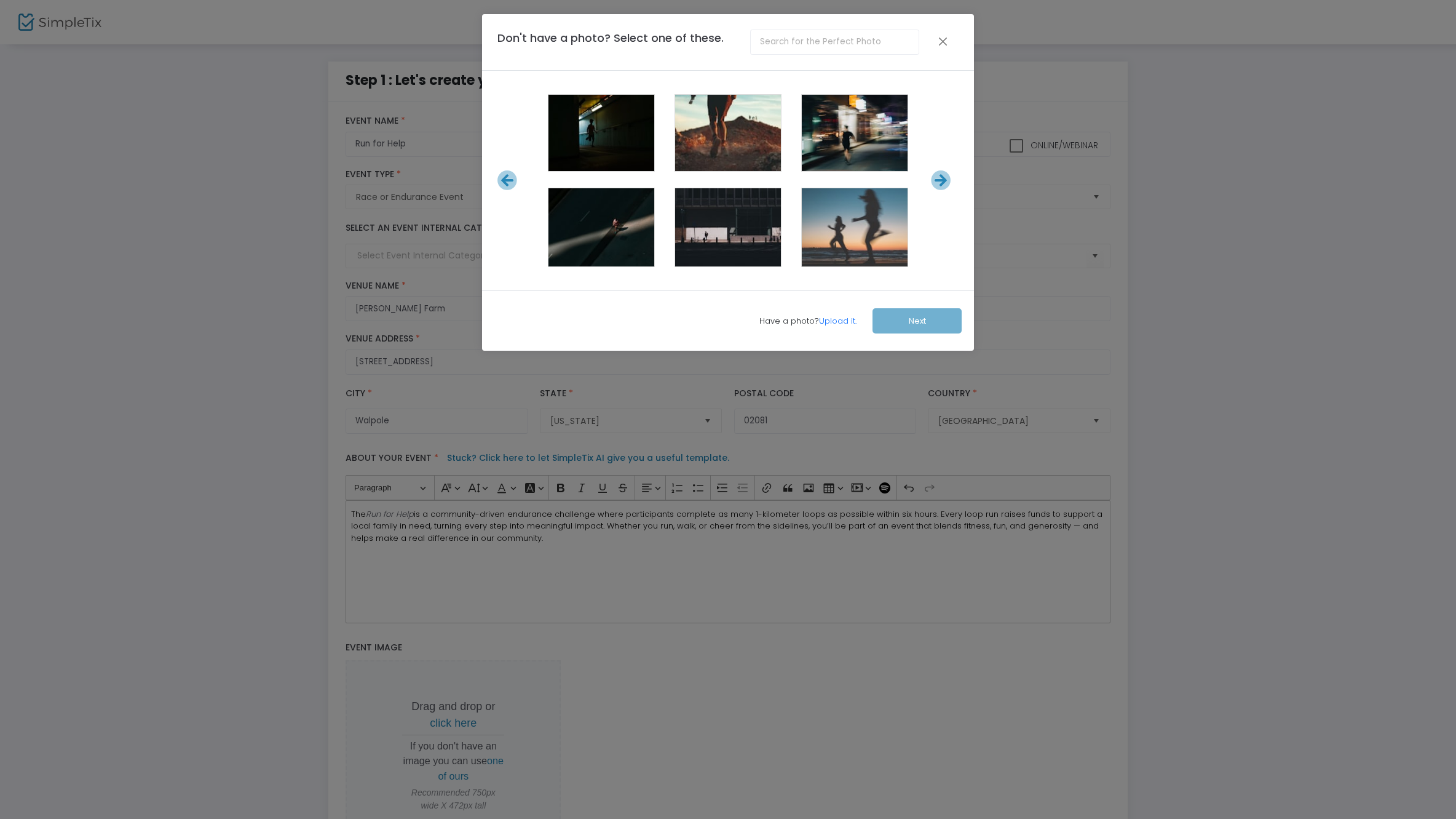
click at [510, 185] on icon at bounding box center [507, 181] width 20 height 20
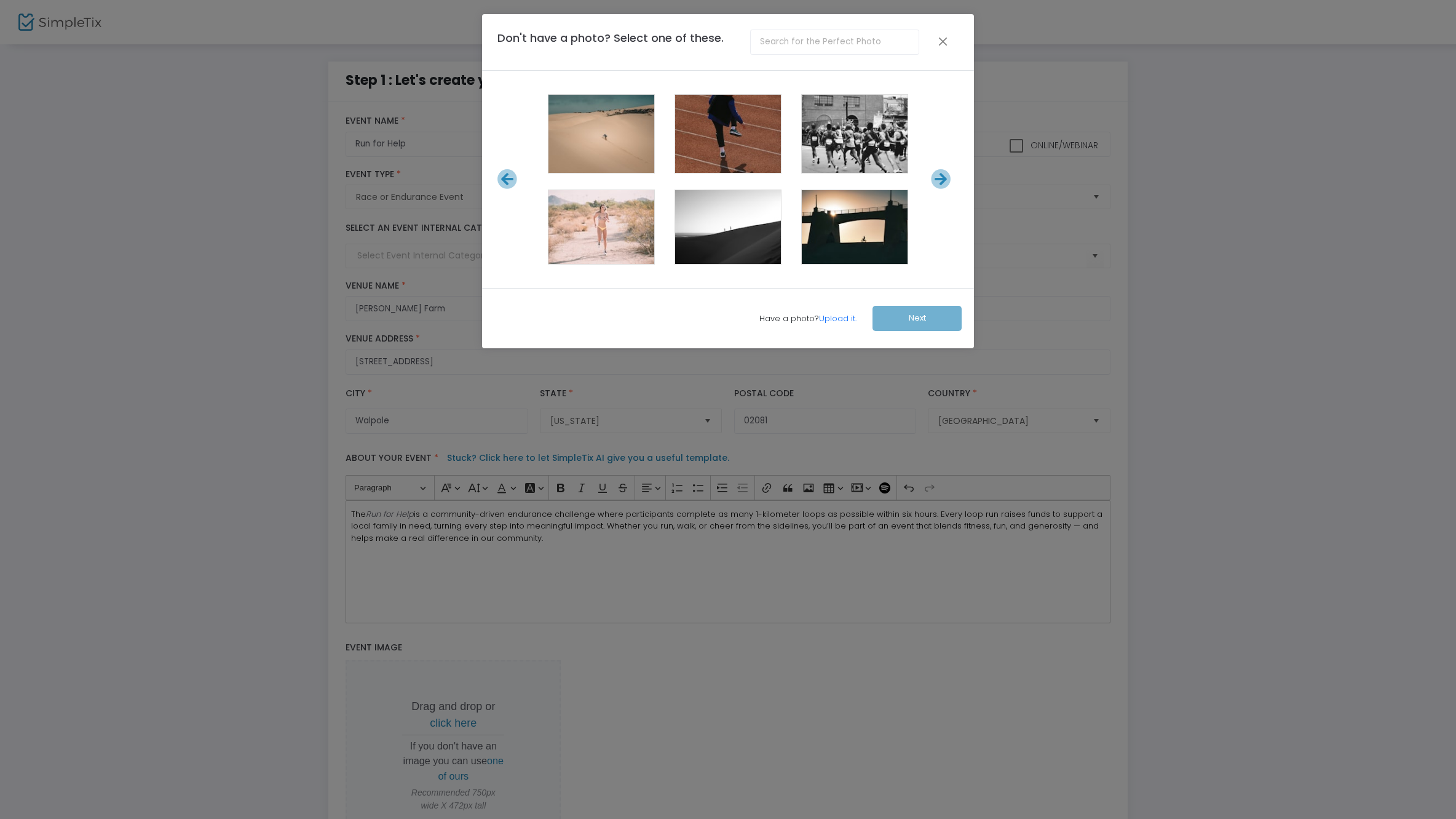
click at [510, 185] on icon at bounding box center [507, 179] width 20 height 20
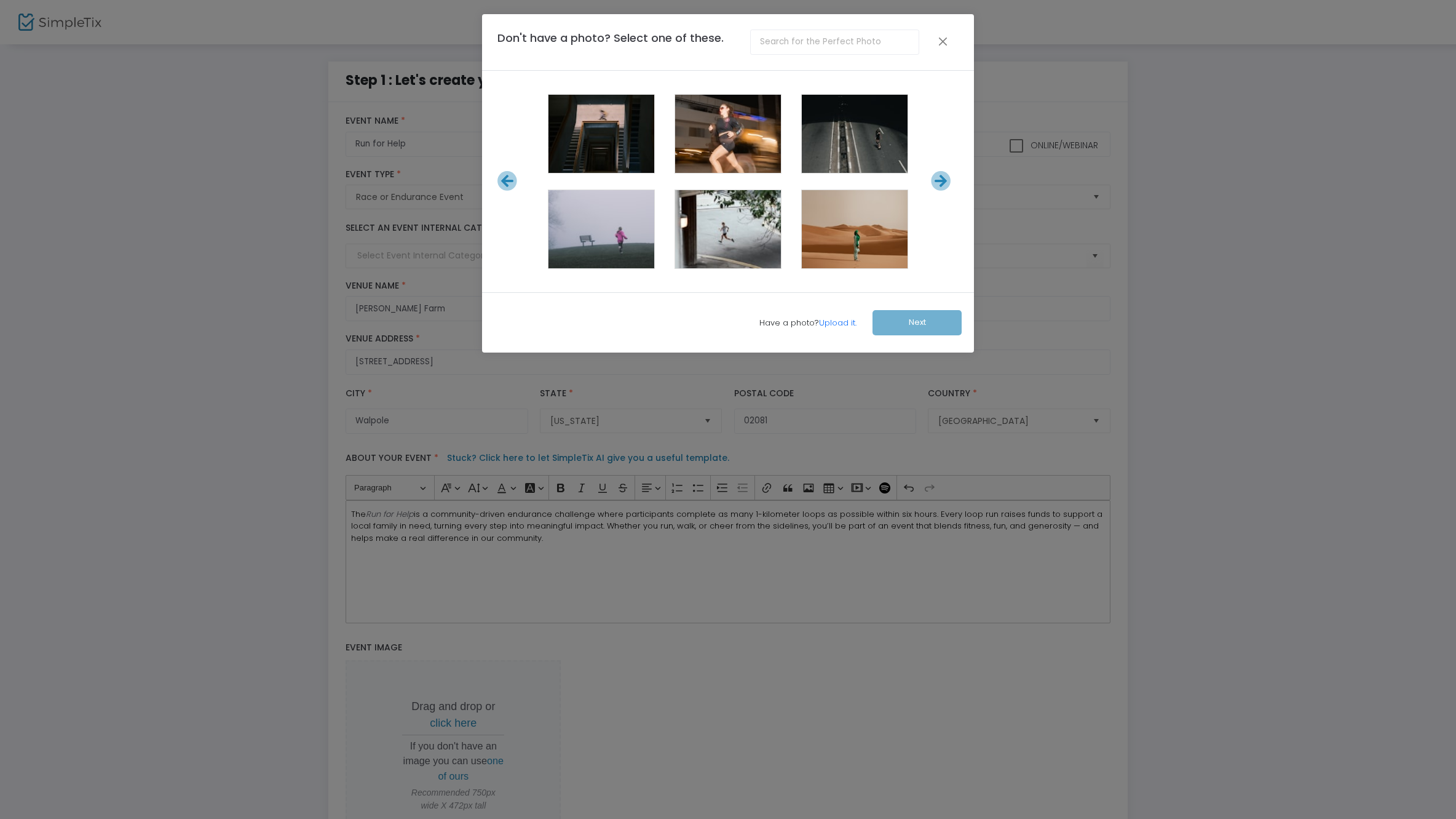
click at [510, 185] on icon at bounding box center [507, 181] width 20 height 20
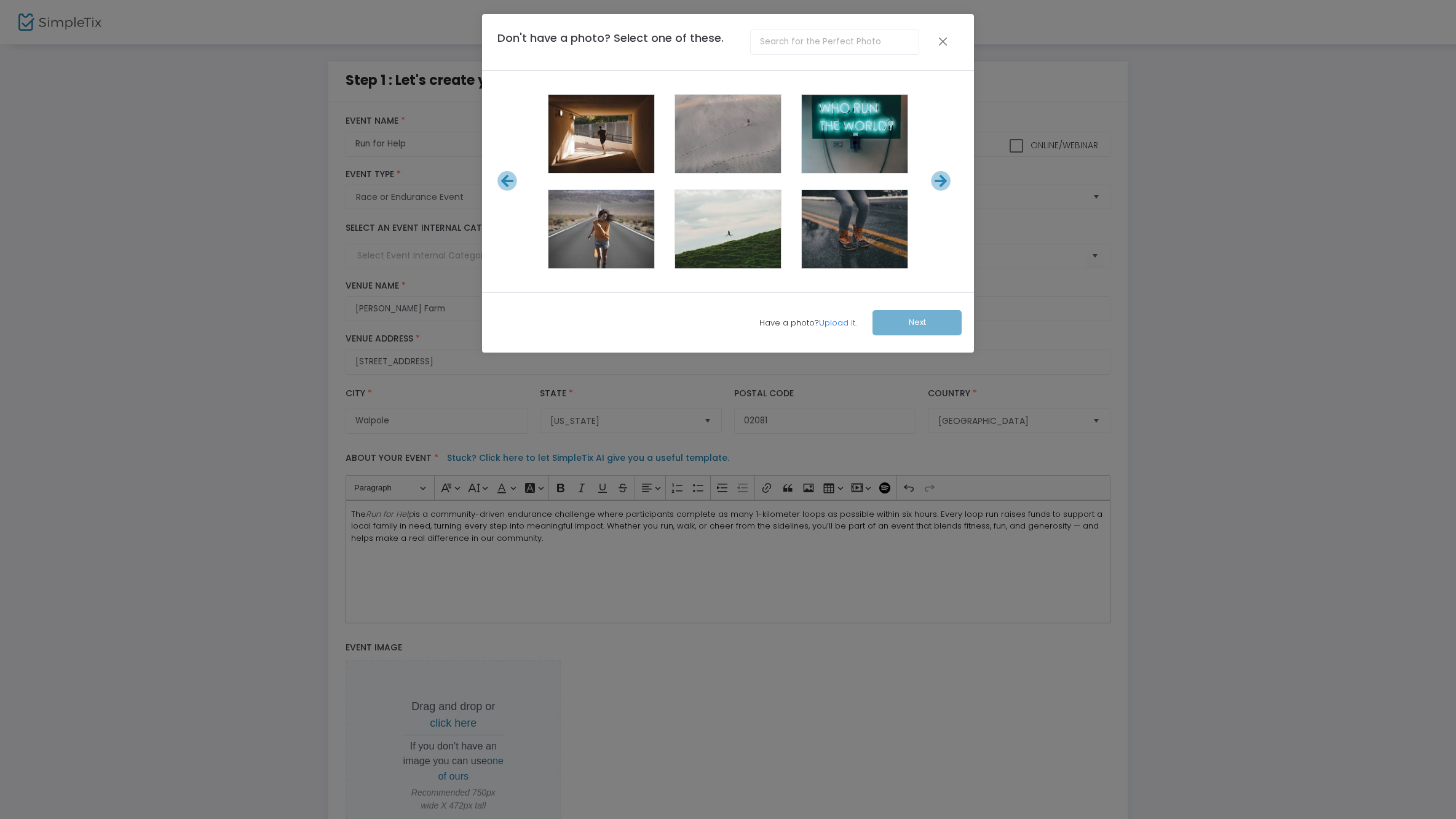
click at [510, 185] on icon at bounding box center [507, 181] width 20 height 20
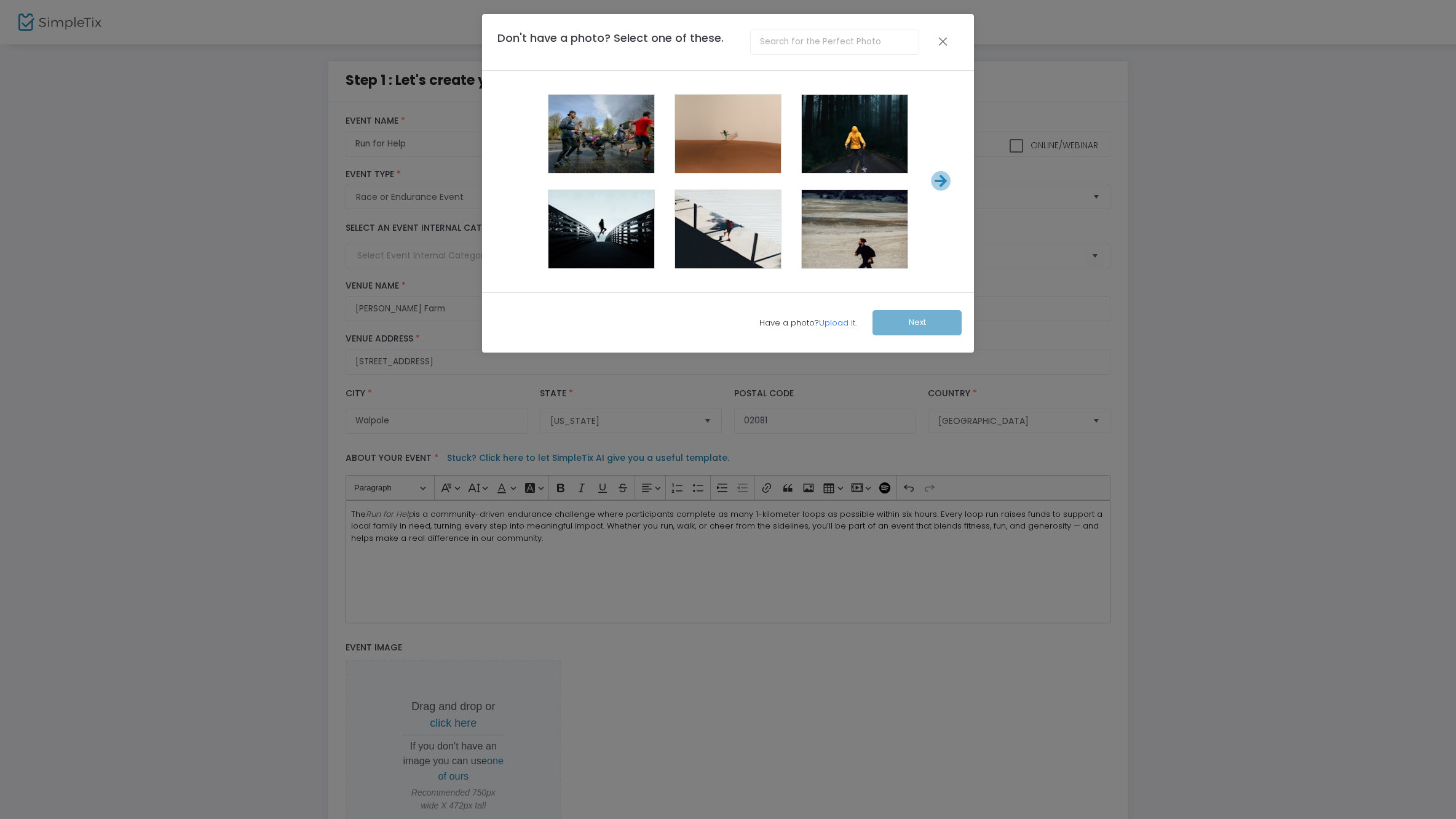
click at [859, 146] on span at bounding box center [854, 135] width 49 height 49
click at [926, 326] on button "Next" at bounding box center [917, 323] width 89 height 25
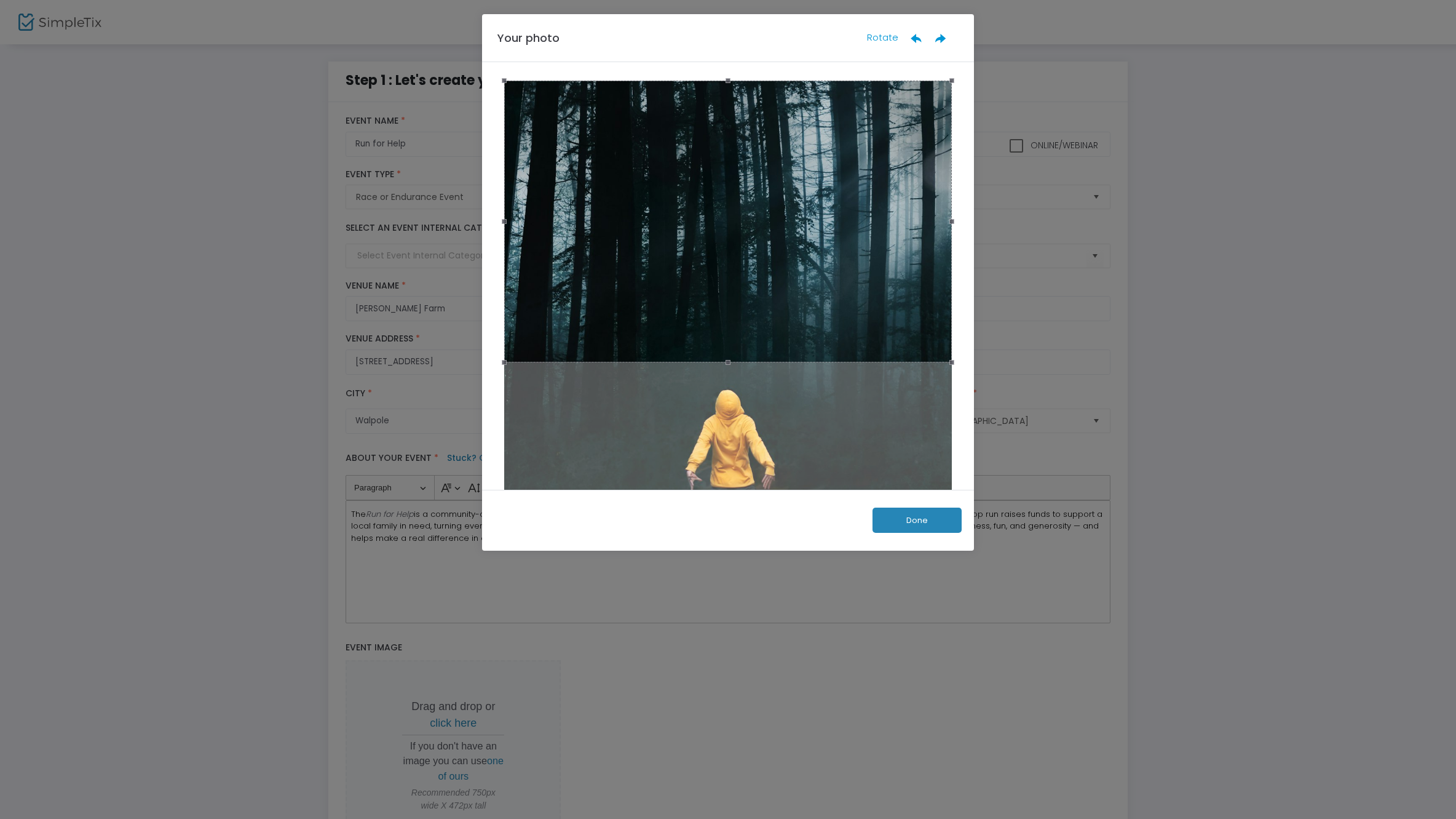
drag, startPoint x: 750, startPoint y: 341, endPoint x: 747, endPoint y: 158, distance: 183.0
click at [748, 147] on div at bounding box center [728, 222] width 448 height 282
click at [895, 519] on button "Done" at bounding box center [917, 520] width 89 height 25
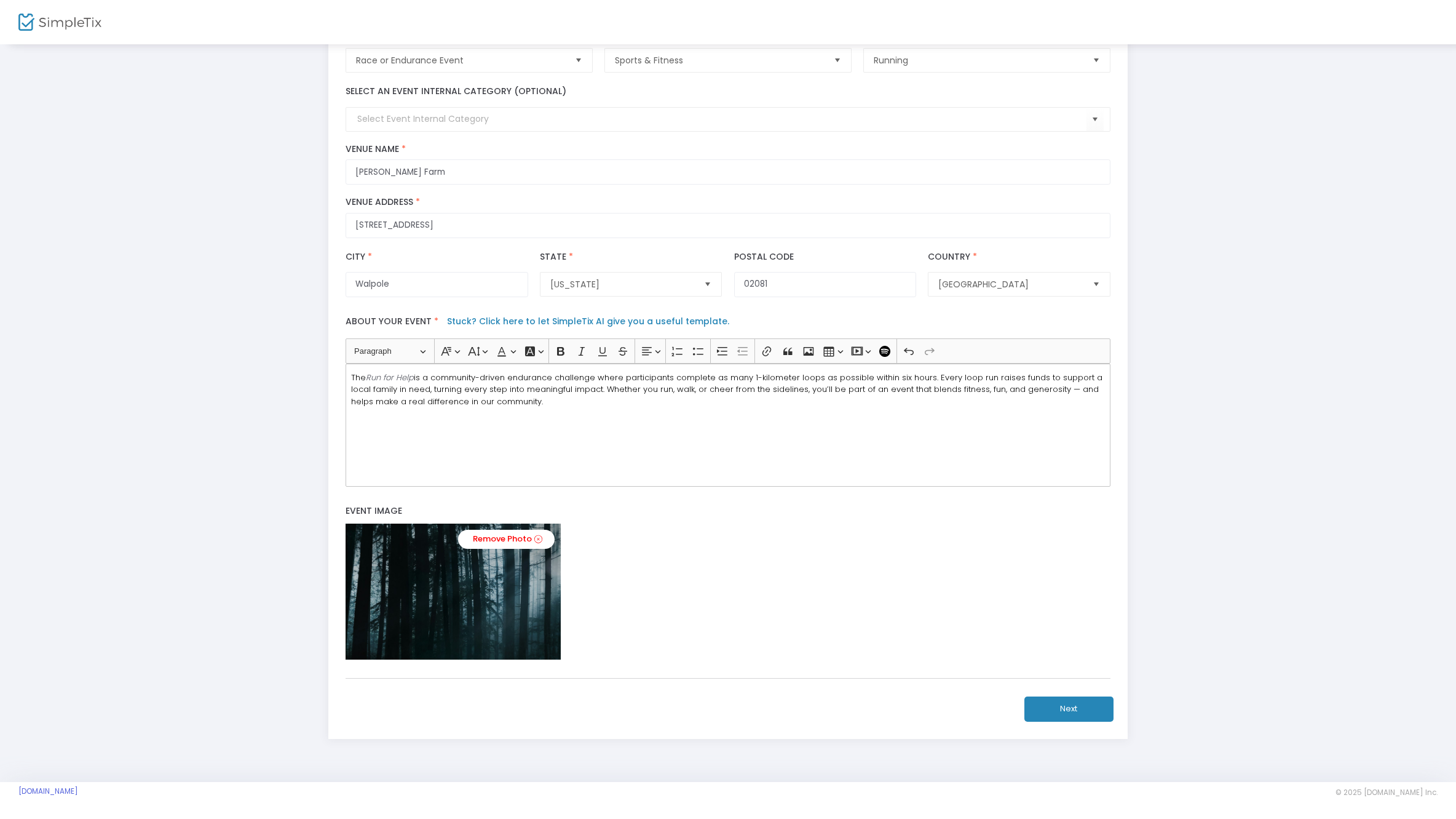
scroll to position [142, 0]
drag, startPoint x: 1061, startPoint y: 707, endPoint x: 1267, endPoint y: 661, distance: 211.1
click at [1061, 707] on button "Next" at bounding box center [1069, 709] width 89 height 25
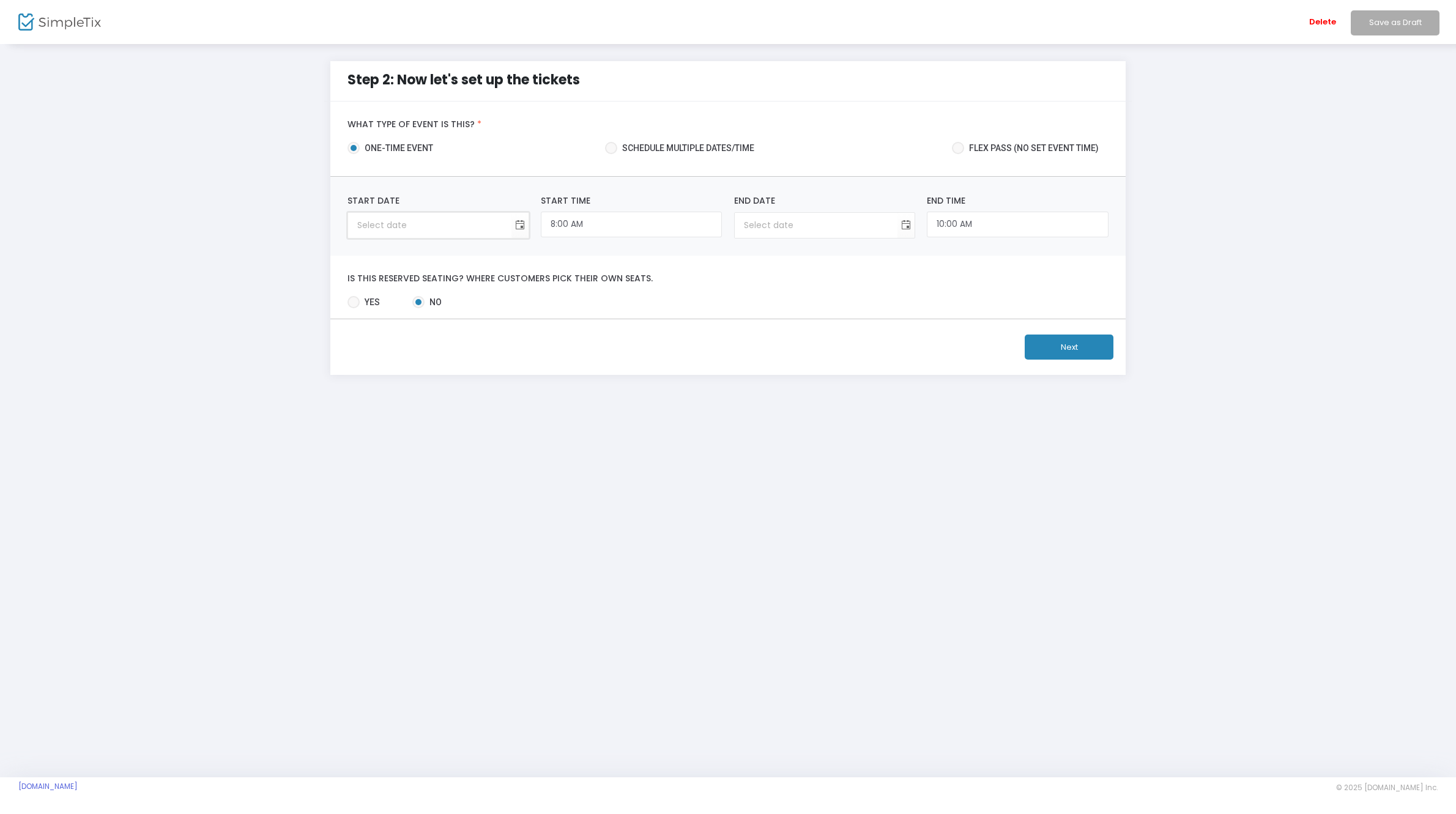
type input "month/day/year"
click at [434, 220] on input "month/day/year" at bounding box center [429, 225] width 163 height 25
click at [521, 226] on span "Toggle calendar" at bounding box center [519, 225] width 20 height 20
click at [534, 353] on span "27" at bounding box center [536, 354] width 21 height 21
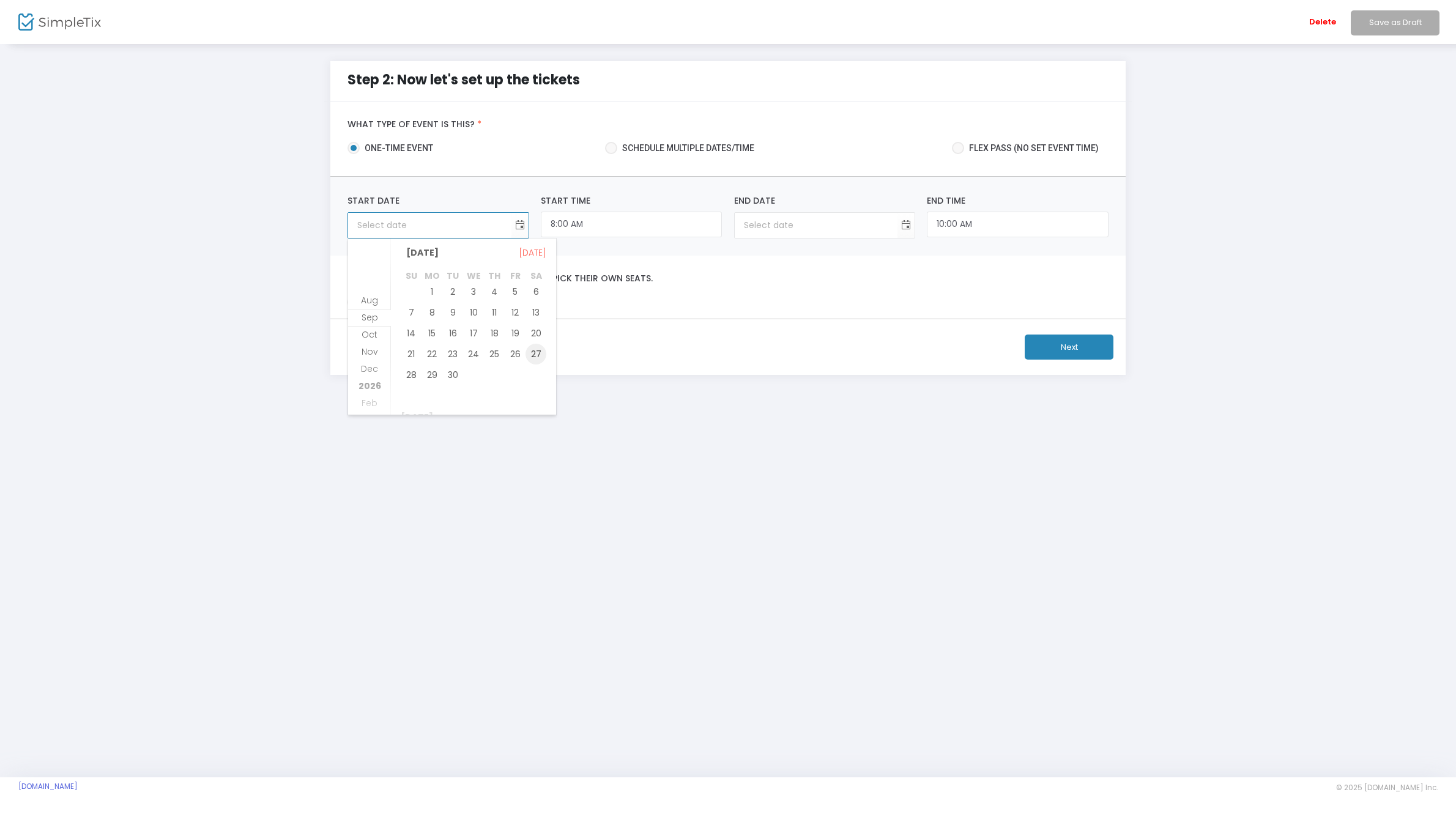
type input "[DATE]"
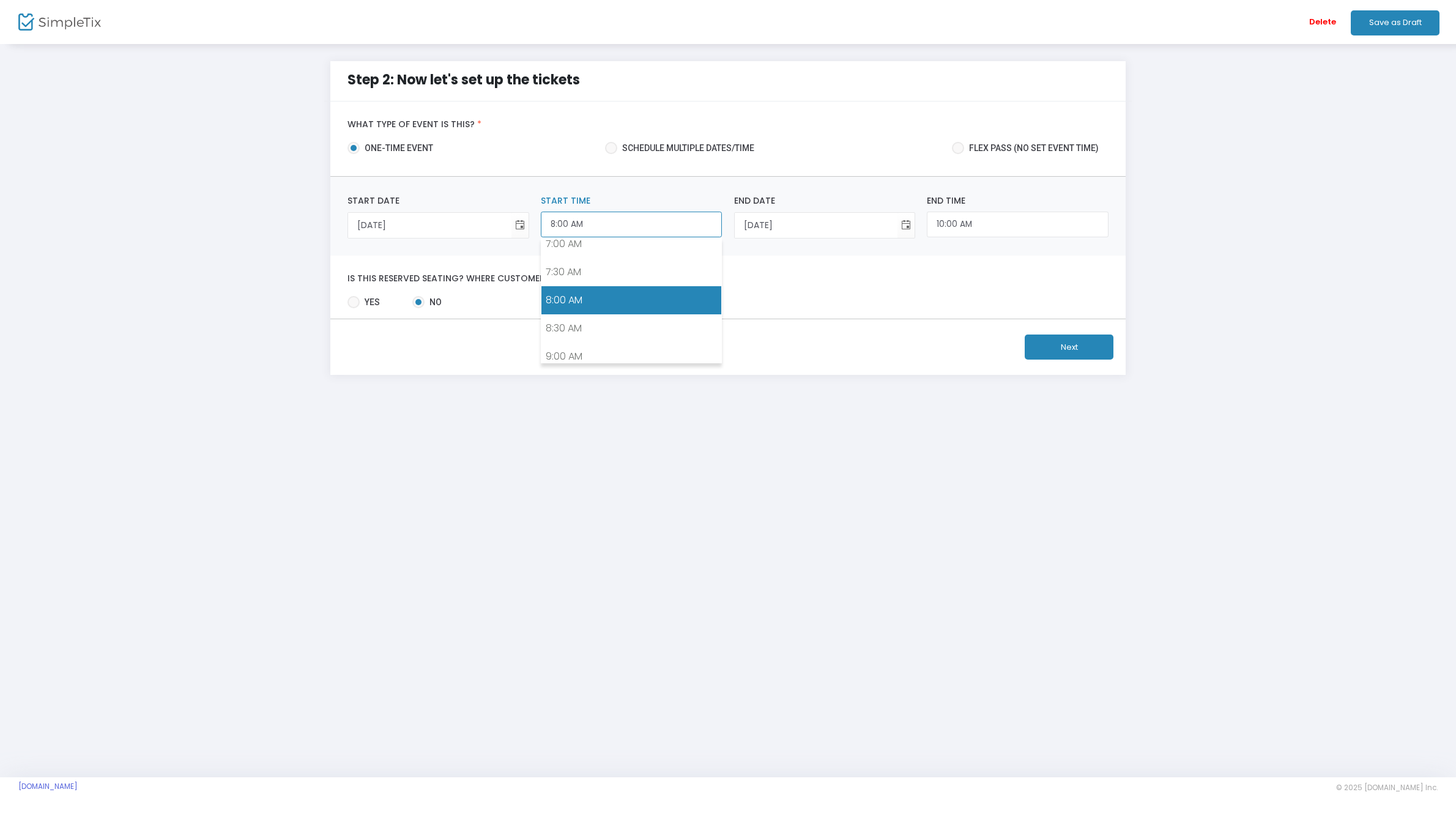
click at [616, 227] on input "8:00 AM" at bounding box center [631, 224] width 181 height 27
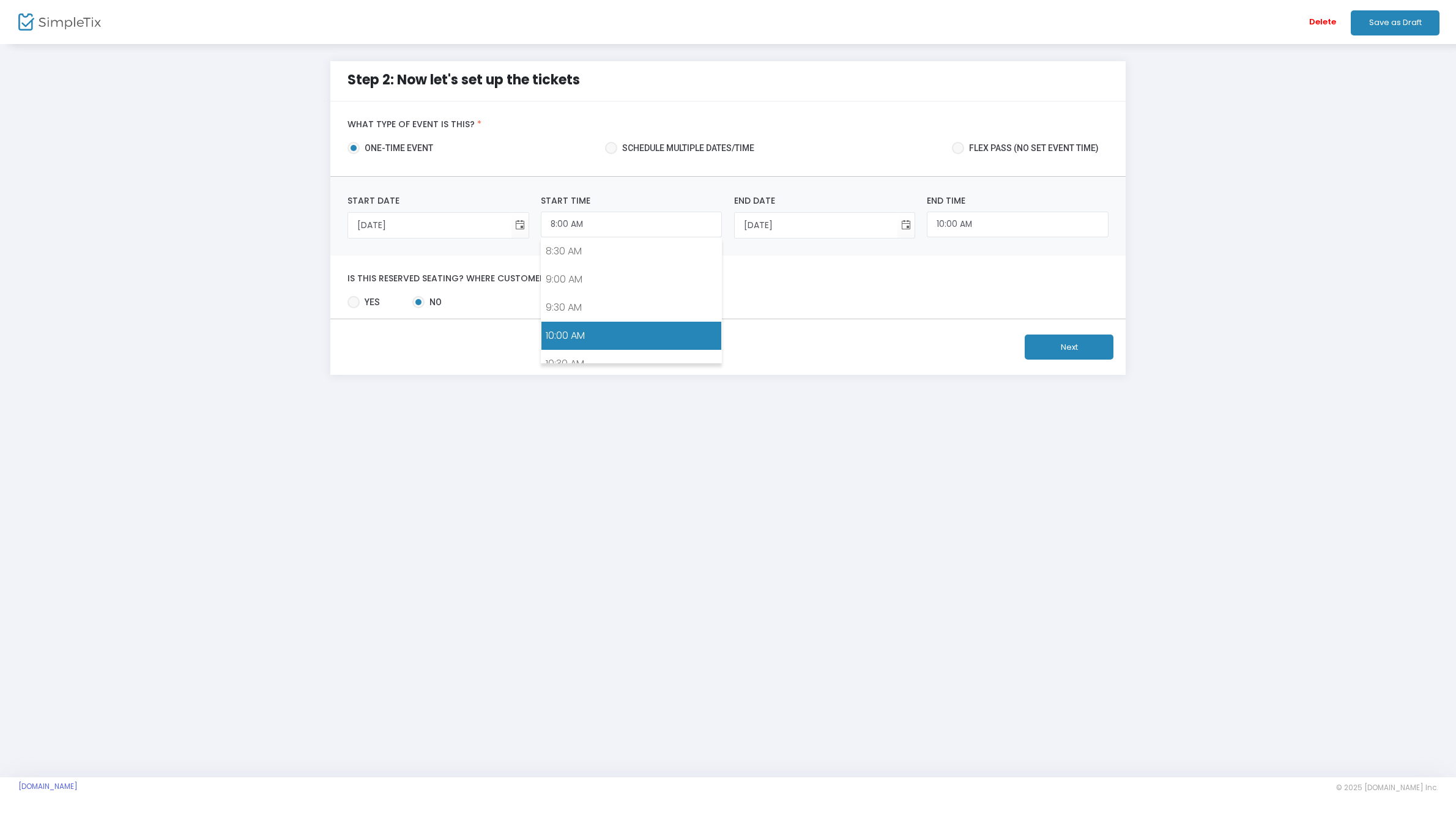
click at [594, 337] on link "10:00 AM" at bounding box center [631, 336] width 180 height 28
type input "10:00 AM"
click at [969, 218] on input "12:00 PM" at bounding box center [1017, 224] width 181 height 27
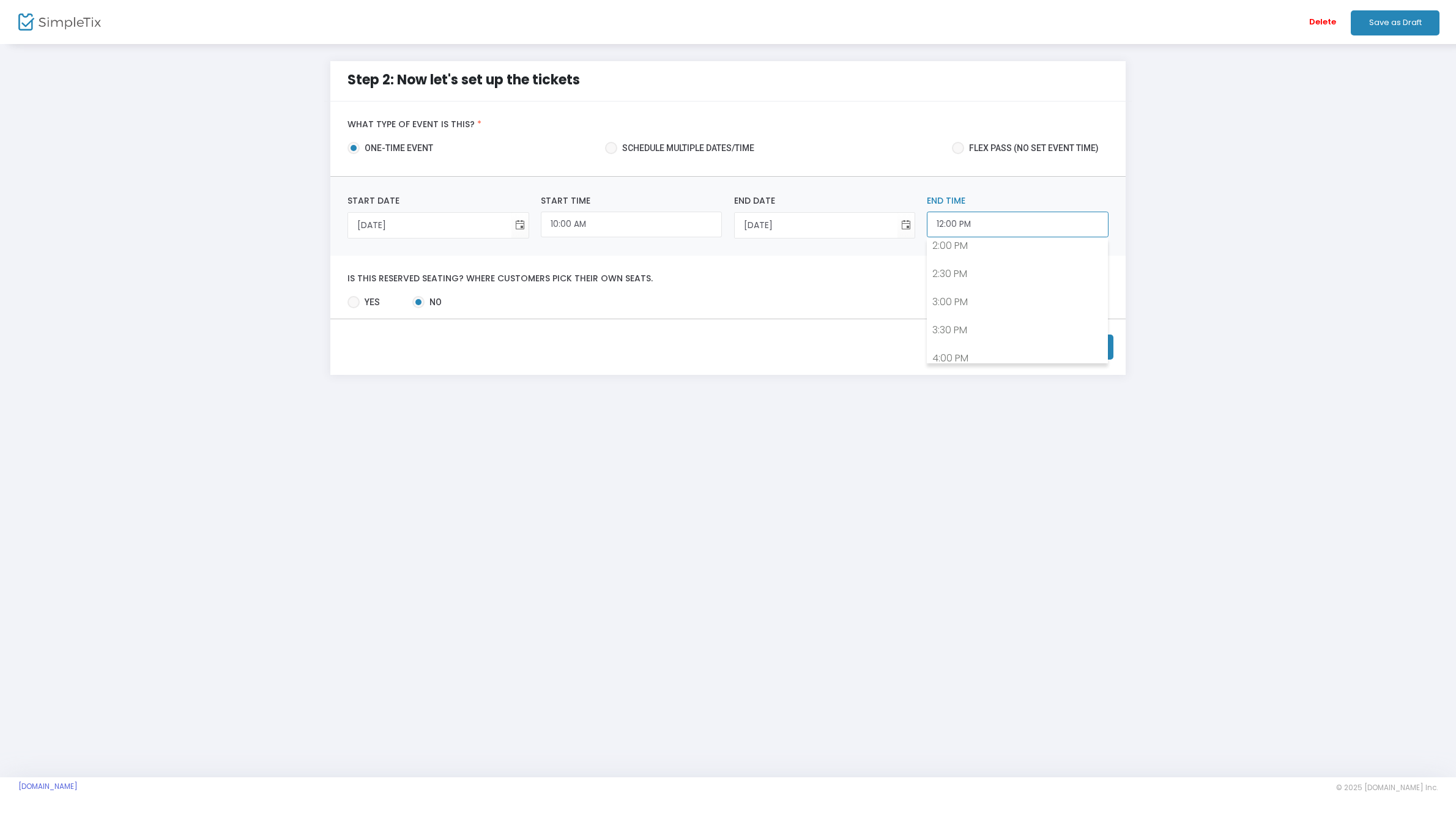
scroll to position [794, 0]
click at [964, 349] on link "4:00 PM" at bounding box center [1017, 358] width 180 height 28
type input "4:00 PM"
click at [1041, 342] on button "Next" at bounding box center [1069, 347] width 89 height 25
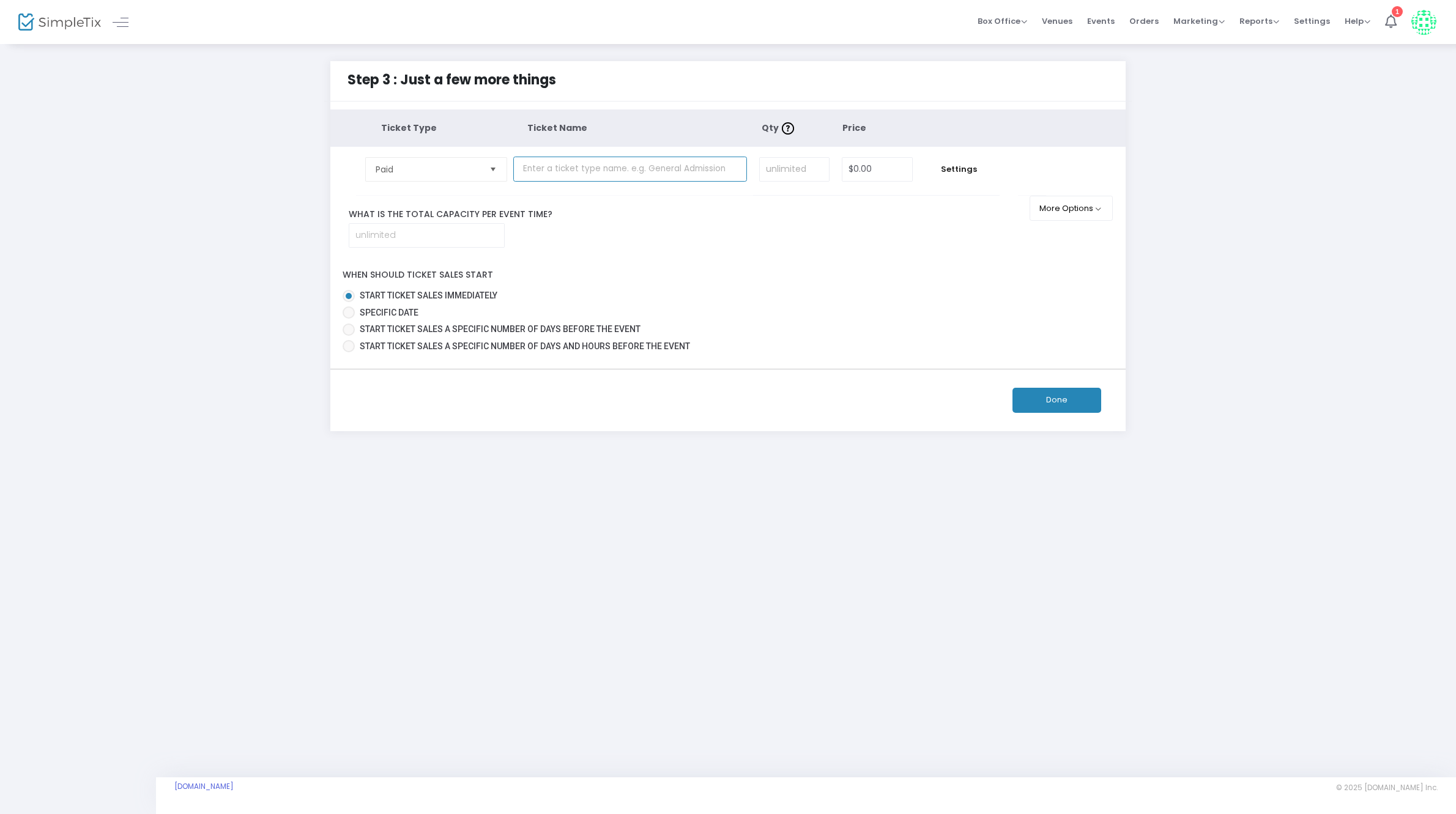
click at [578, 169] on input "text" at bounding box center [630, 169] width 234 height 25
click at [488, 171] on span "Select" at bounding box center [493, 169] width 20 height 20
click at [472, 139] on th "Ticket Type" at bounding box center [454, 128] width 146 height 37
click at [880, 174] on input "0" at bounding box center [877, 170] width 70 height 23
type input "$25.00"
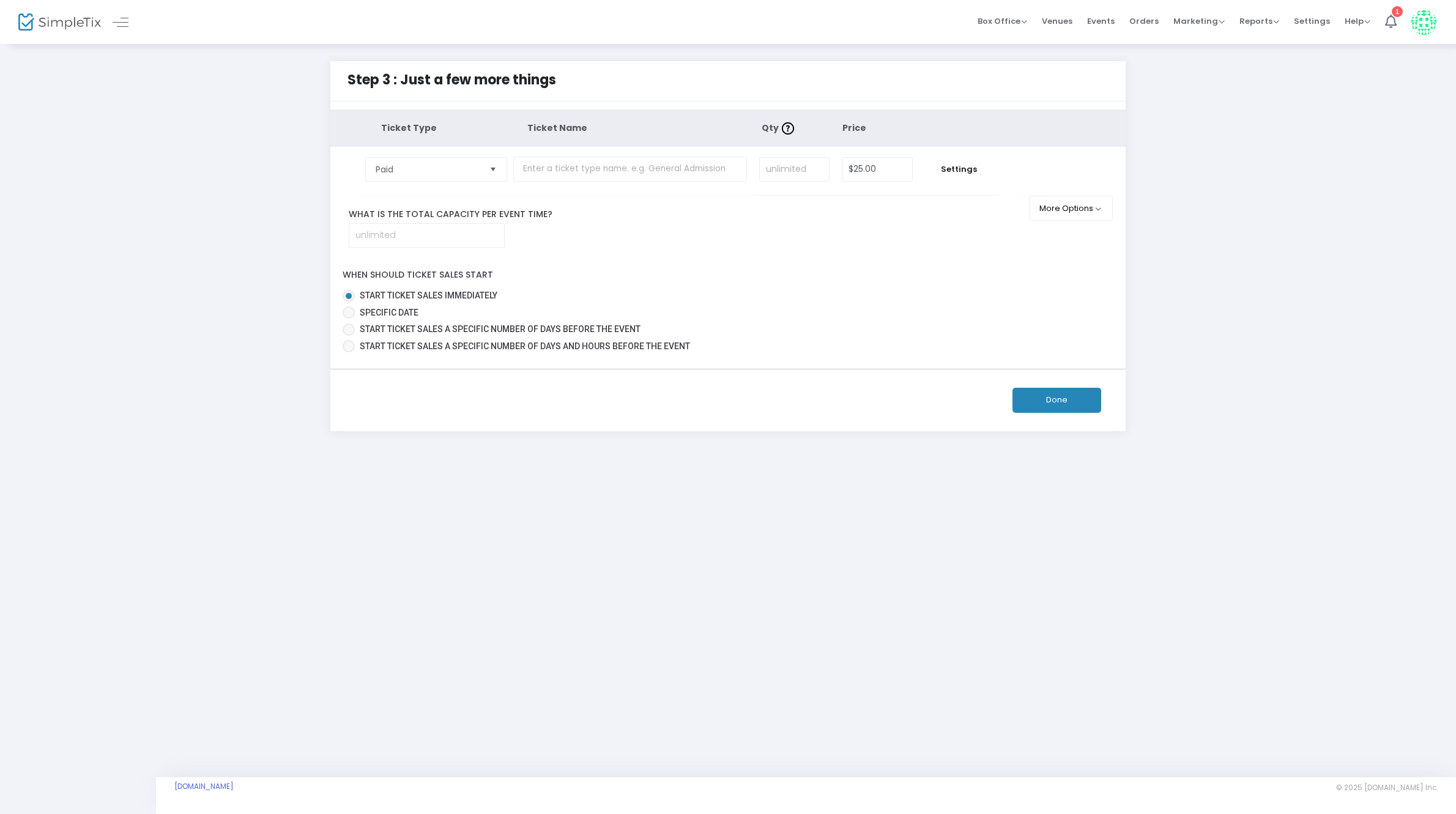
click at [734, 208] on div "What is the total capacity per event time?" at bounding box center [728, 228] width 796 height 39
click at [1083, 210] on button "More Options" at bounding box center [1072, 208] width 84 height 25
click at [1072, 183] on tbody "Paid Required. $25.00 Settings Ticket Description Required. ON OFF Editor mode …" at bounding box center [728, 171] width 796 height 49
click at [1390, 22] on icon at bounding box center [1391, 22] width 12 height 14
click at [1020, 20] on span "Box Office" at bounding box center [1002, 21] width 49 height 12
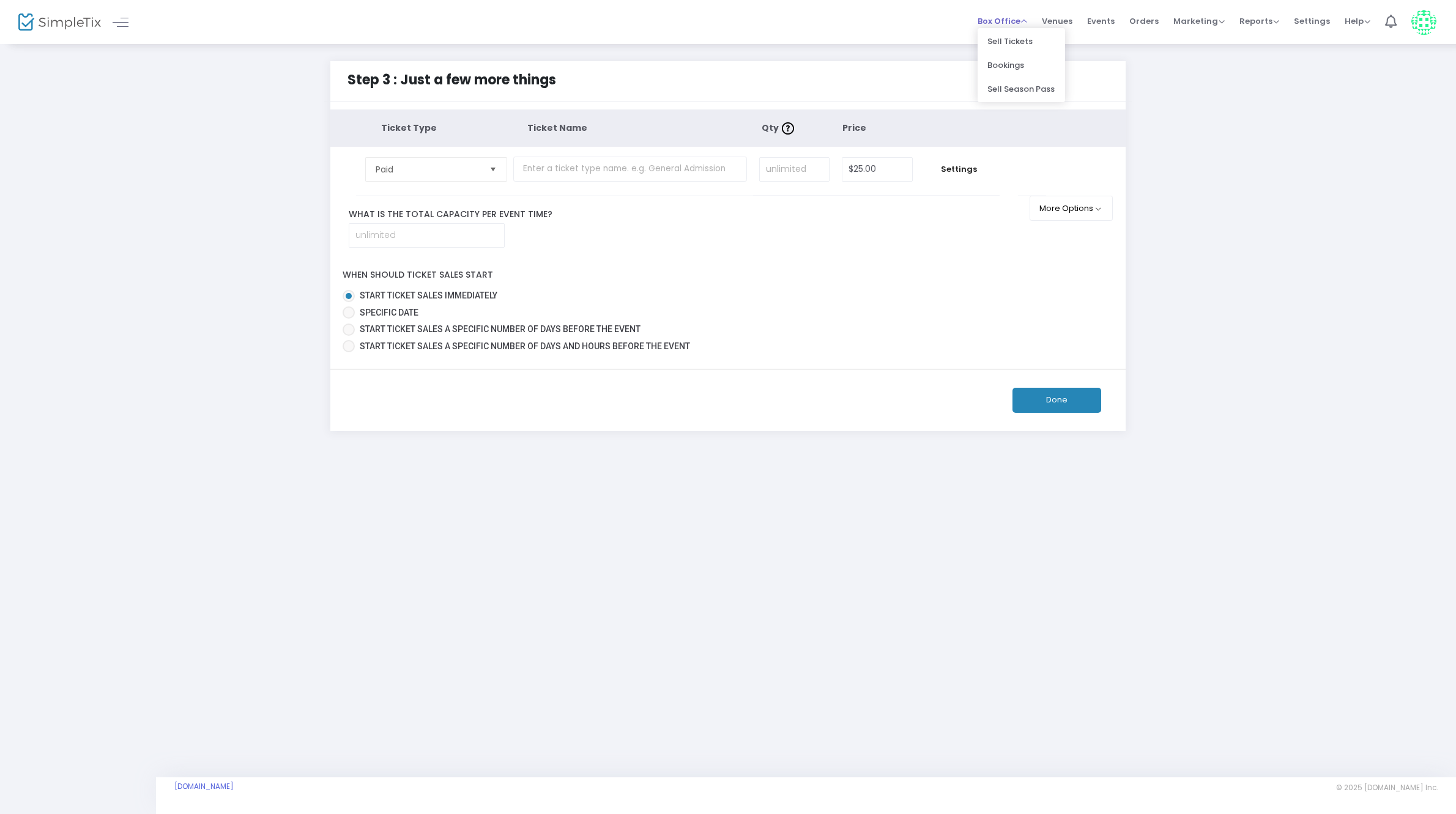
click at [1020, 20] on span "Box Office" at bounding box center [1002, 21] width 49 height 12
click at [1201, 19] on span "Marketing" at bounding box center [1199, 21] width 51 height 12
click at [1244, 19] on span "Reports" at bounding box center [1259, 21] width 39 height 12
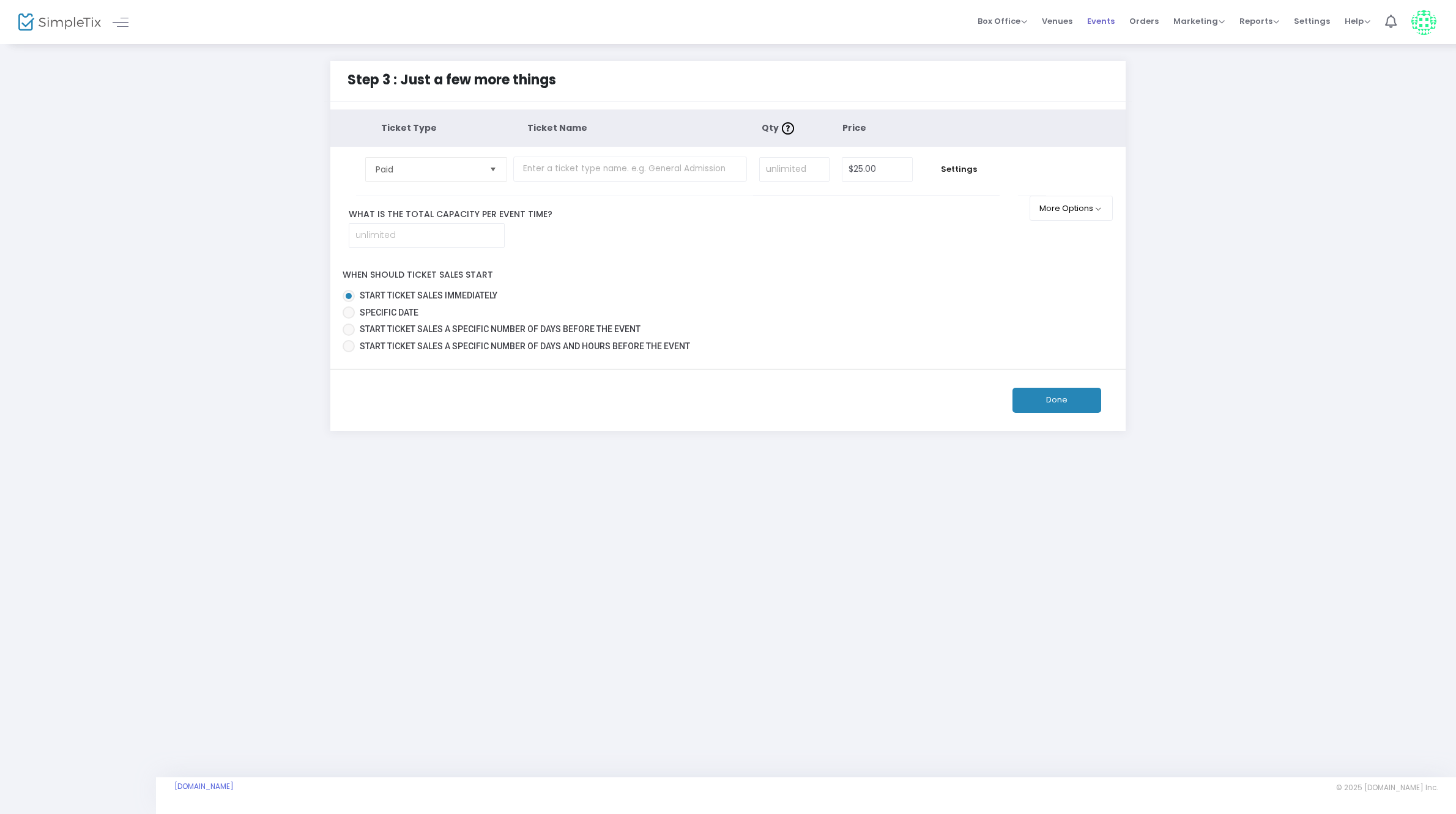
click at [1102, 18] on span "Events" at bounding box center [1101, 21] width 28 height 31
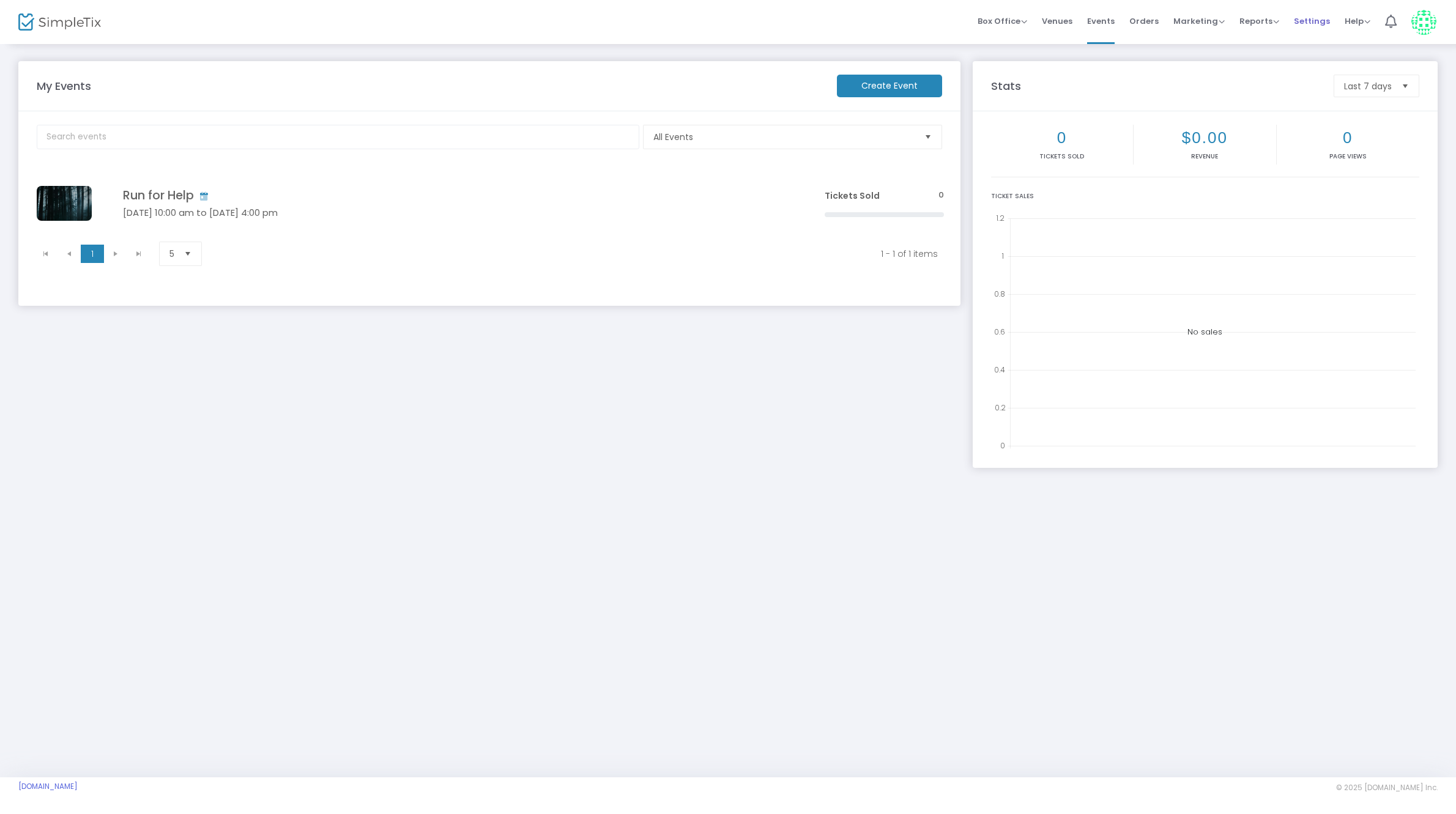
click at [1309, 22] on span "Settings" at bounding box center [1312, 21] width 36 height 31
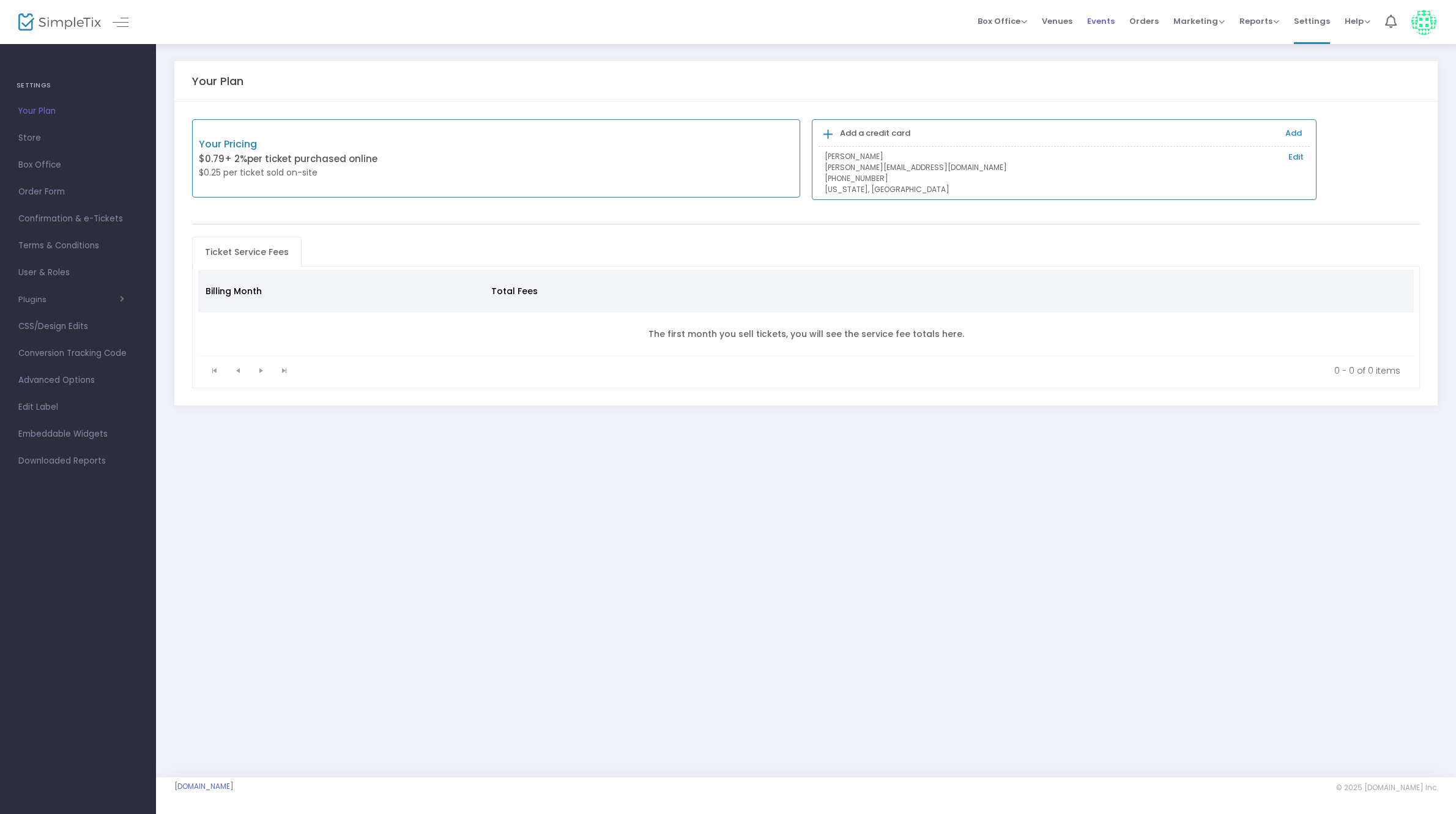
click at [1090, 22] on li "Events" at bounding box center [1101, 22] width 42 height 44
click at [1111, 19] on span "Events" at bounding box center [1101, 21] width 28 height 31
